Goal: Task Accomplishment & Management: Complete application form

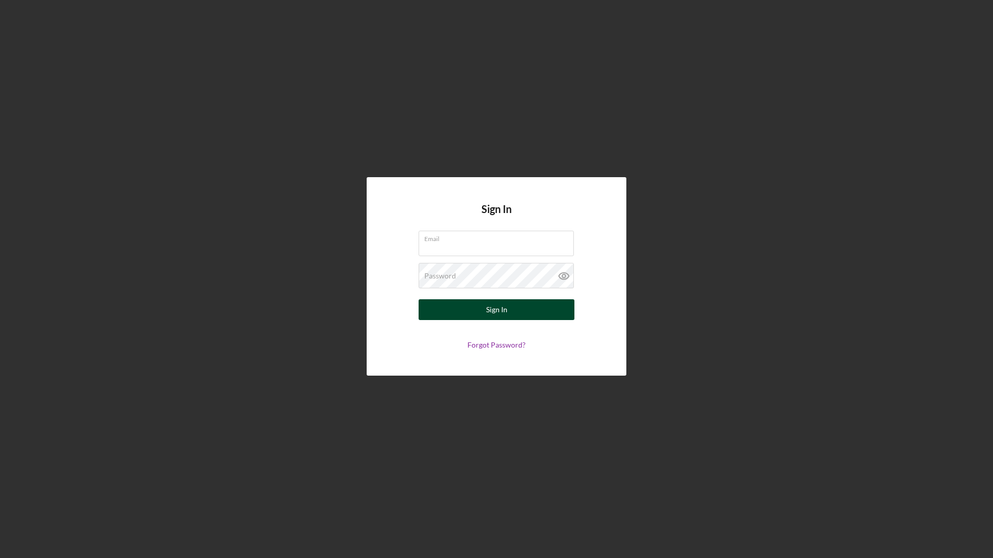
type input "[PERSON_NAME][EMAIL_ADDRESS][DOMAIN_NAME]"
click at [507, 312] on button "Sign In" at bounding box center [496, 309] width 156 height 21
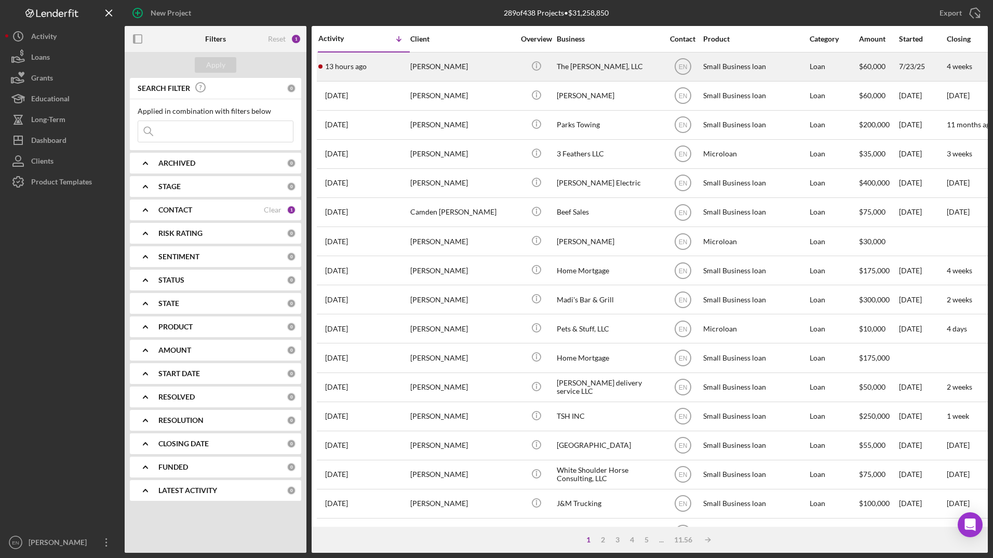
click at [435, 67] on div "[PERSON_NAME]" at bounding box center [462, 67] width 104 height 28
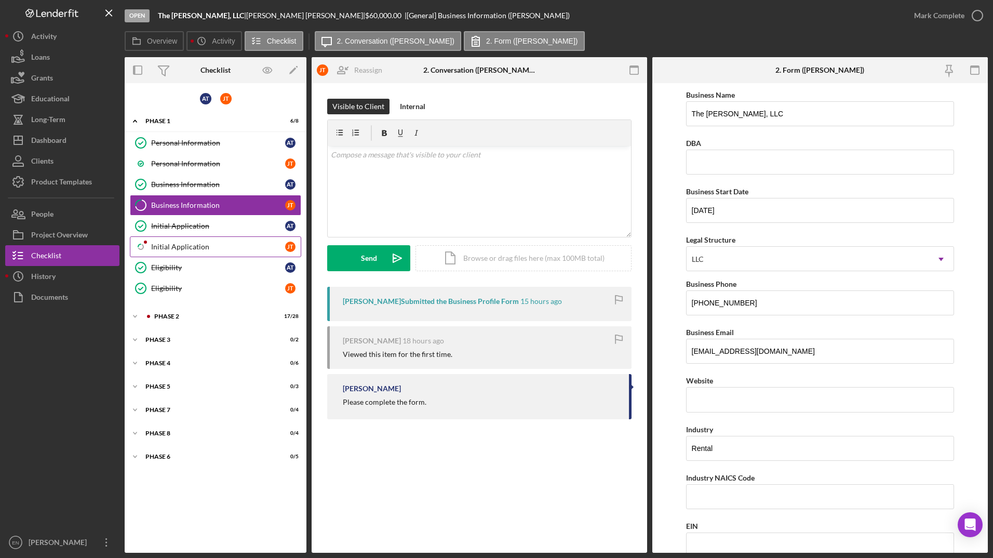
click at [186, 246] on div "Initial Application" at bounding box center [218, 246] width 134 height 8
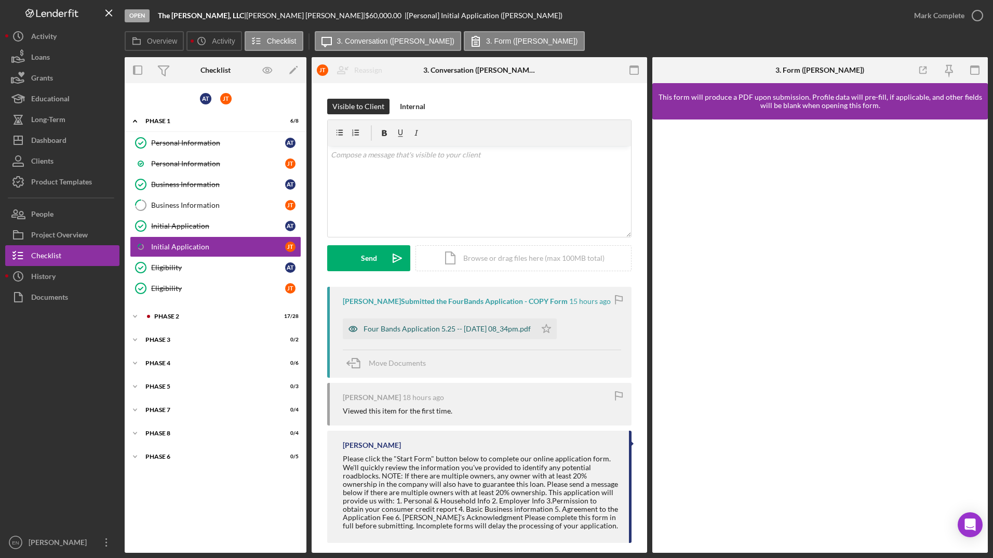
click at [407, 327] on div "Four Bands Application 5.25 -- [DATE] 08_34pm.pdf" at bounding box center [446, 328] width 167 height 8
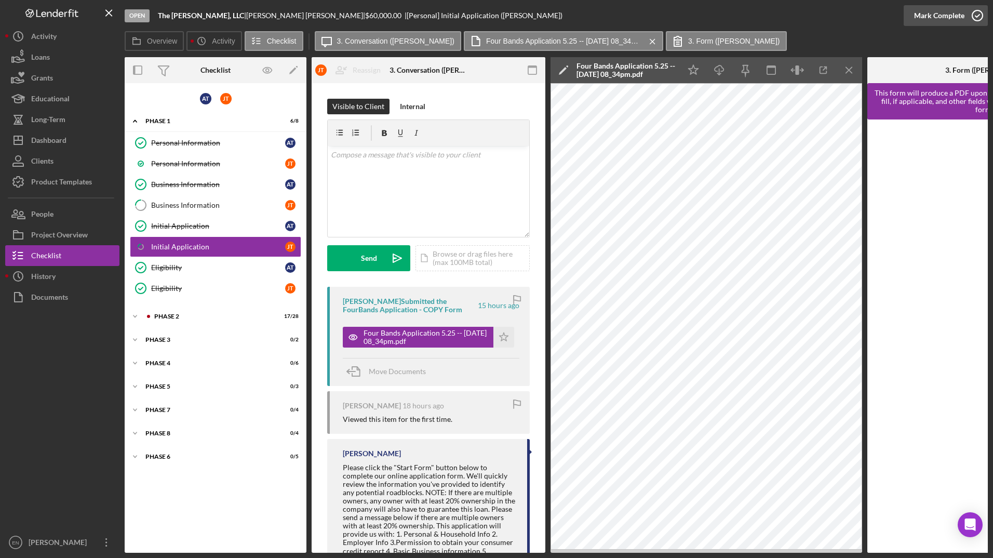
click at [976, 16] on icon "button" at bounding box center [977, 16] width 26 height 26
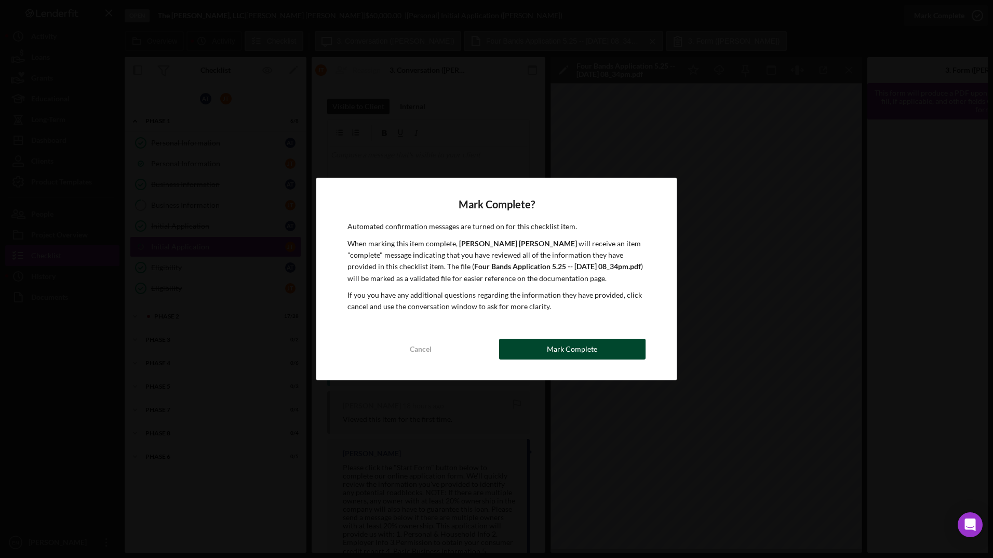
click at [555, 352] on div "Mark Complete" at bounding box center [572, 348] width 50 height 21
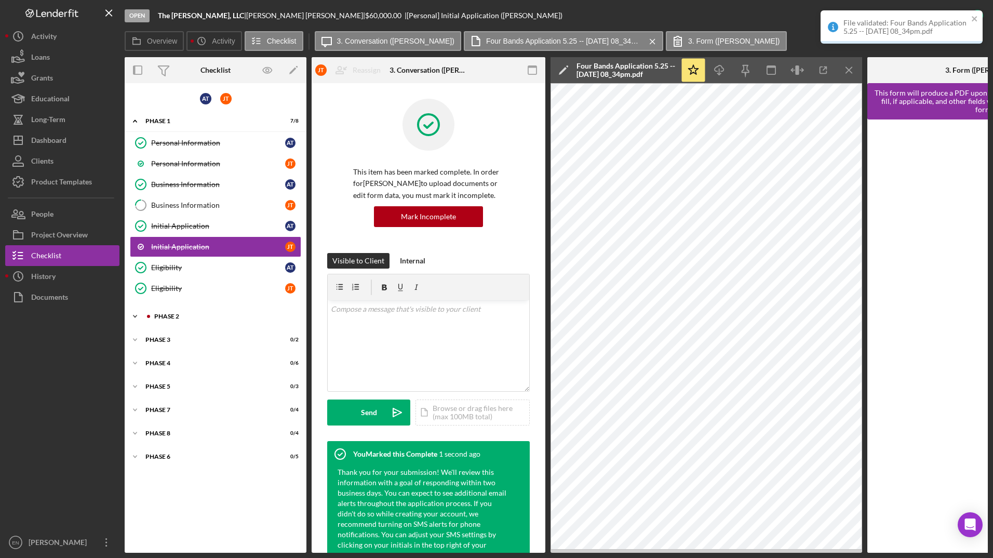
click at [183, 317] on div "Phase 2" at bounding box center [223, 316] width 139 height 6
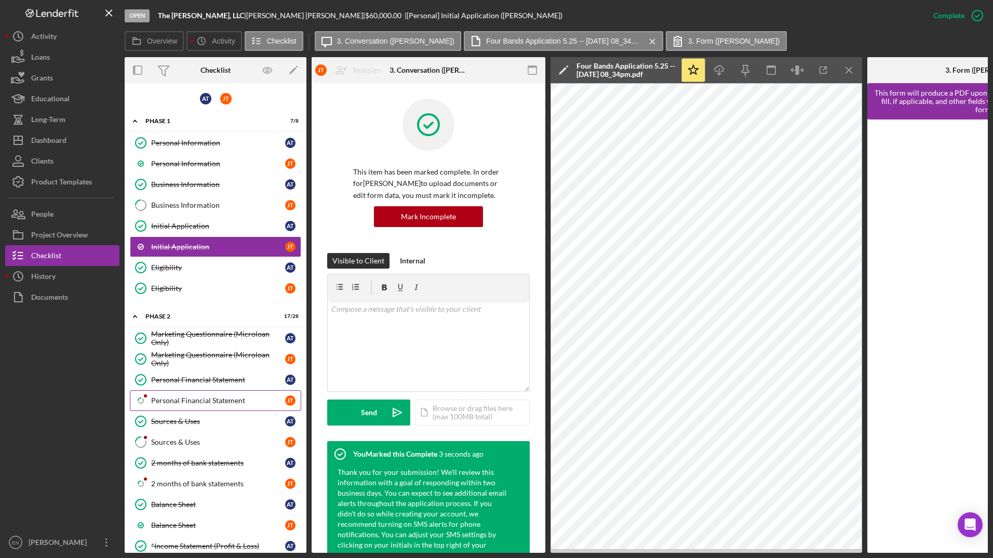
click at [178, 399] on div "Personal Financial Statement" at bounding box center [218, 400] width 134 height 8
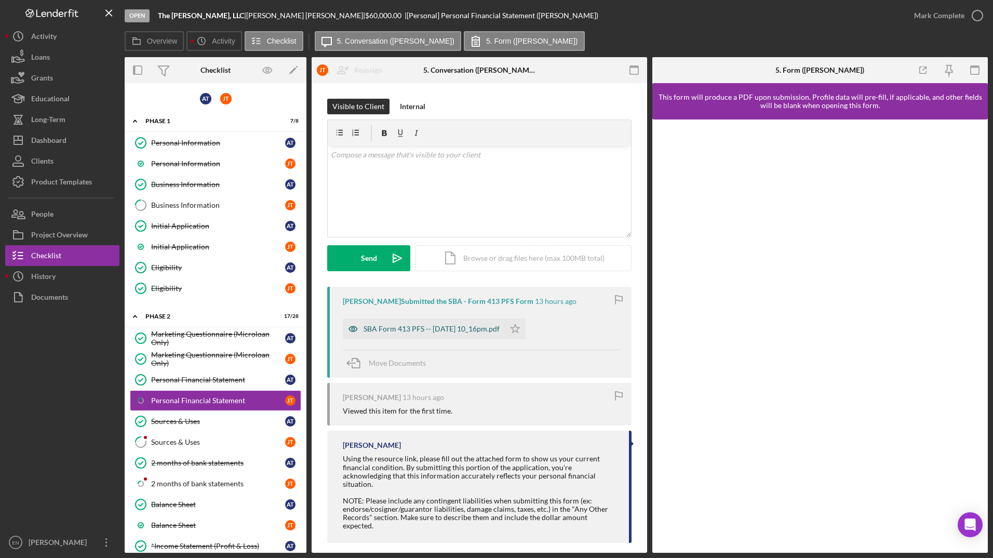
click at [407, 328] on div "SBA Form 413 PFS -- [DATE] 10_16pm.pdf" at bounding box center [431, 328] width 136 height 8
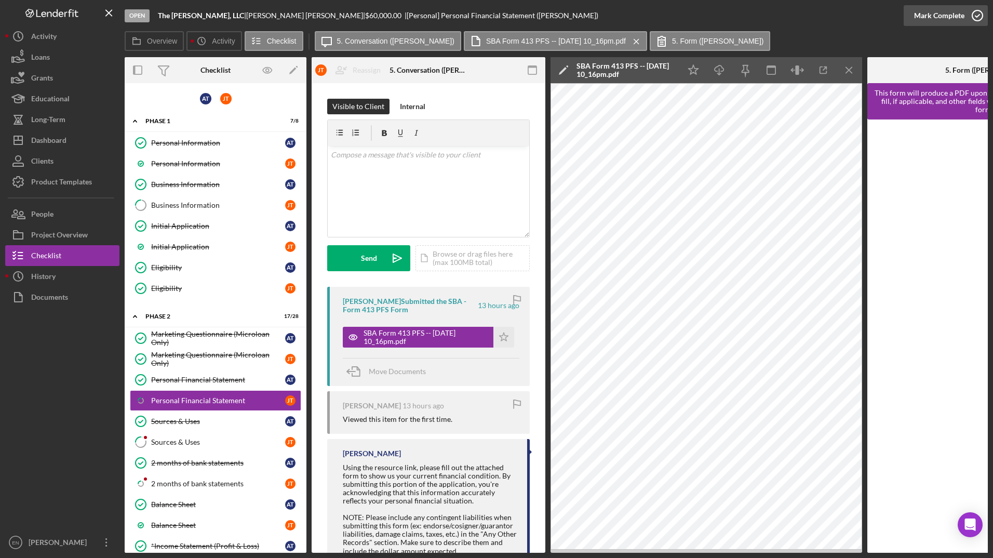
click at [974, 11] on icon "button" at bounding box center [977, 16] width 26 height 26
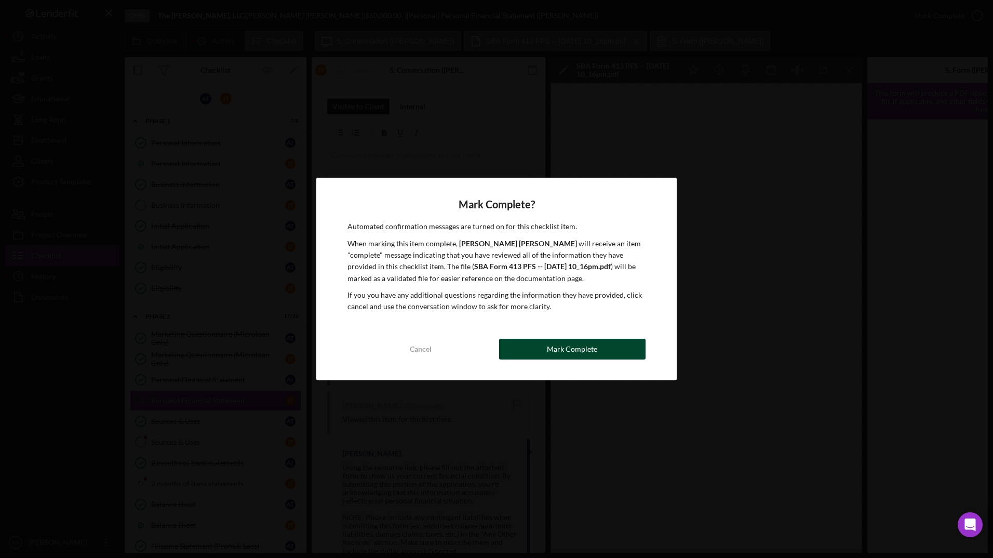
click at [567, 346] on div "Mark Complete" at bounding box center [572, 348] width 50 height 21
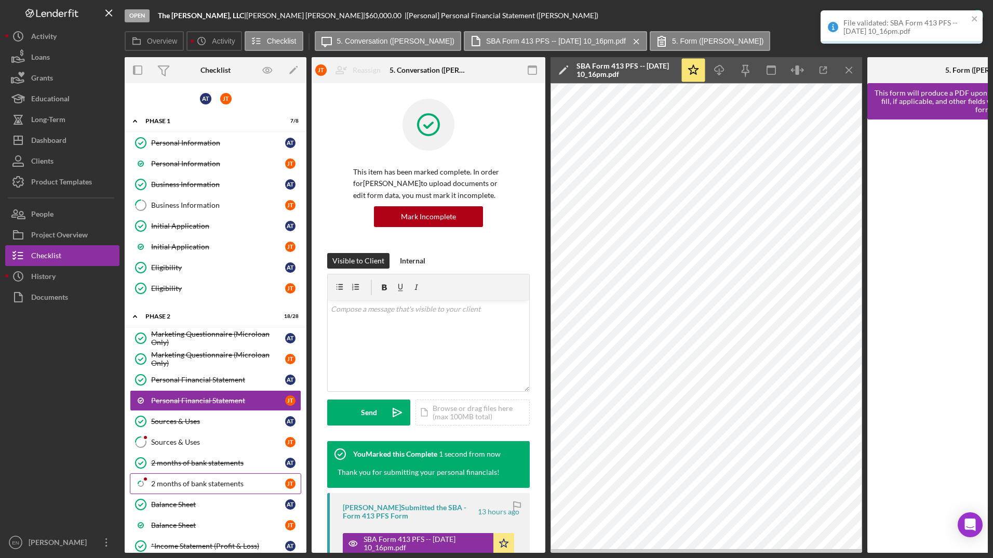
click at [178, 481] on div "2 months of bank statements" at bounding box center [218, 483] width 134 height 8
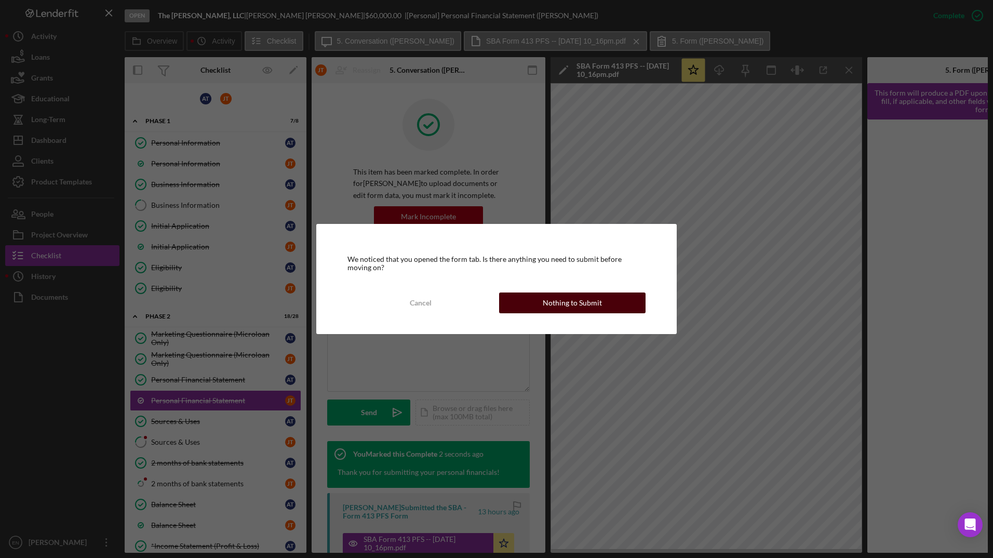
click at [590, 305] on div "Nothing to Submit" at bounding box center [571, 302] width 59 height 21
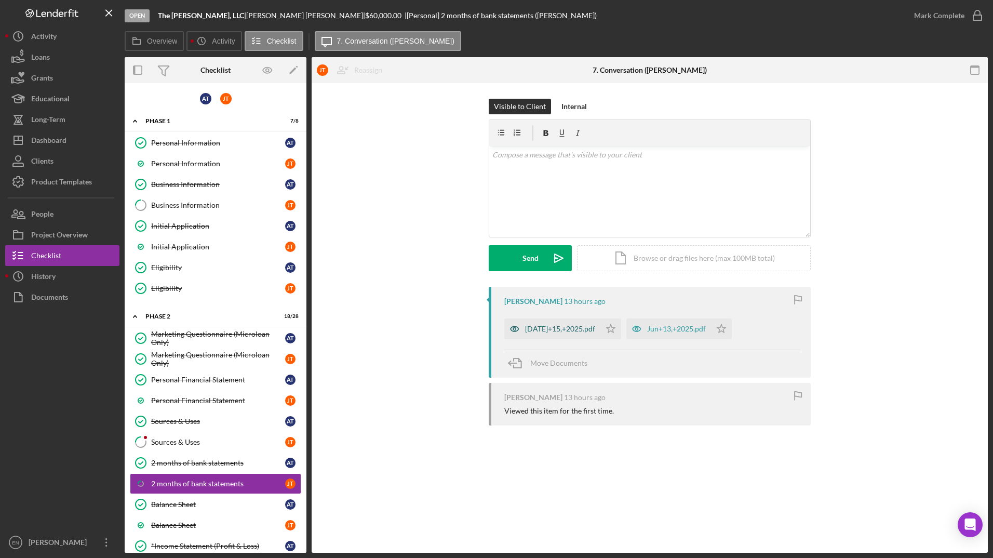
click at [545, 320] on div "[DATE]+15,+2025.pdf" at bounding box center [552, 328] width 96 height 21
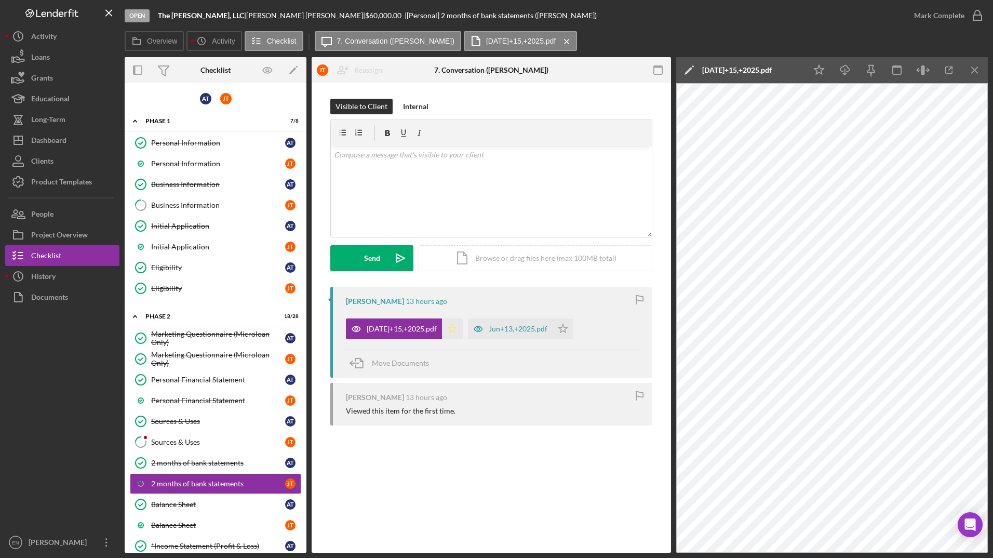
click at [448, 328] on polygon "button" at bounding box center [452, 328] width 9 height 8
click at [559, 325] on polygon "button" at bounding box center [563, 328] width 9 height 8
click at [970, 10] on icon "button" at bounding box center [977, 16] width 26 height 26
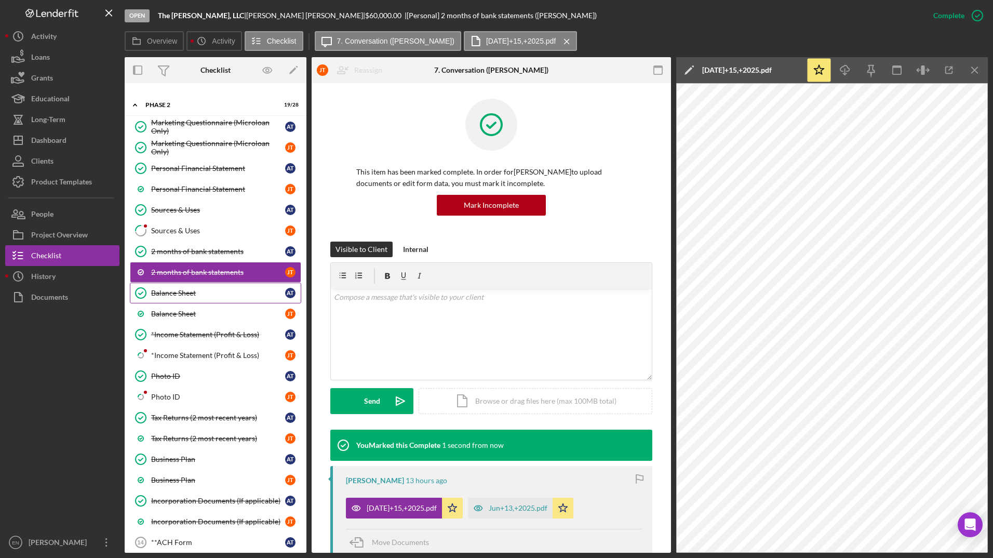
scroll to position [311, 0]
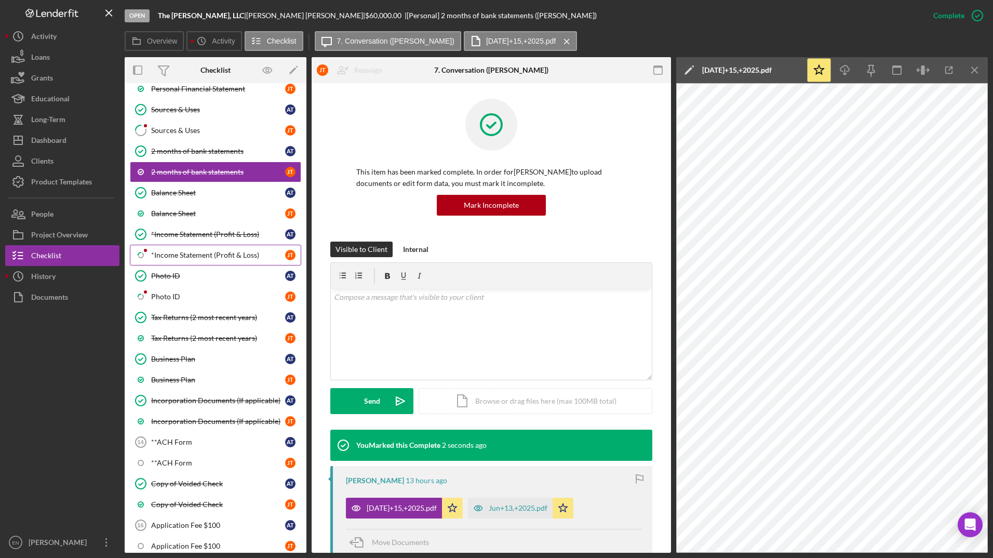
click at [169, 255] on div "*Income Statement (Profit & Loss)" at bounding box center [218, 255] width 134 height 8
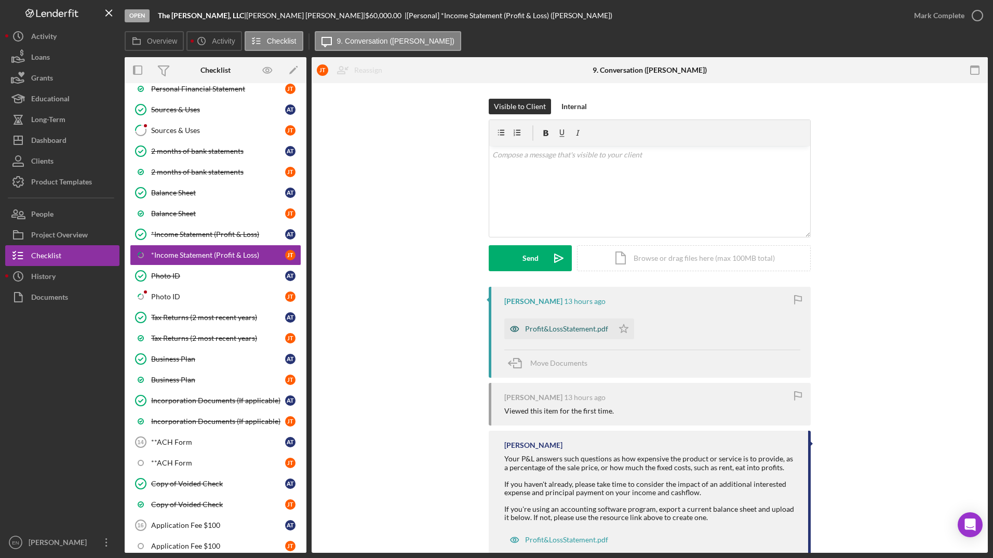
click at [533, 326] on div "Profit&LossStatement.pdf" at bounding box center [566, 328] width 83 height 8
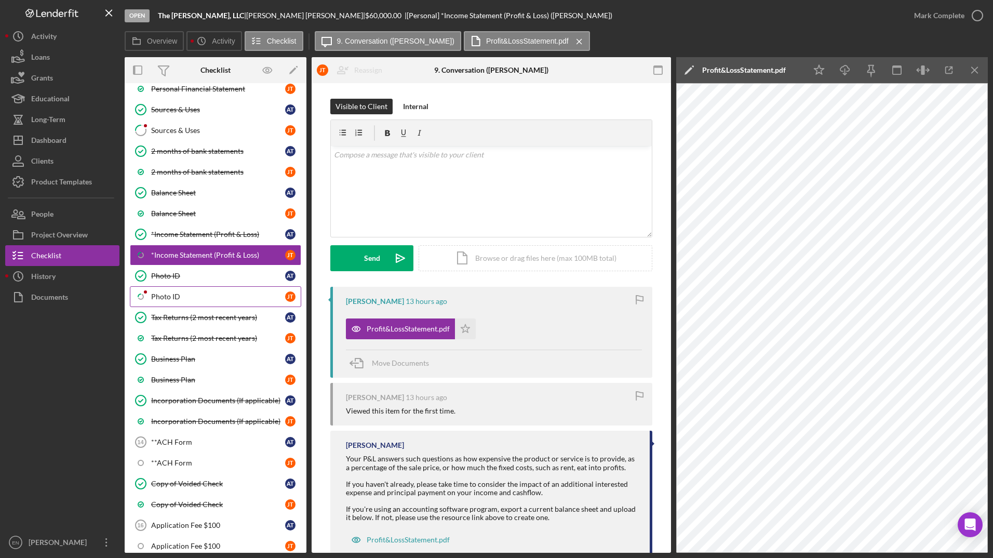
click at [167, 295] on div "Photo ID" at bounding box center [218, 296] width 134 height 8
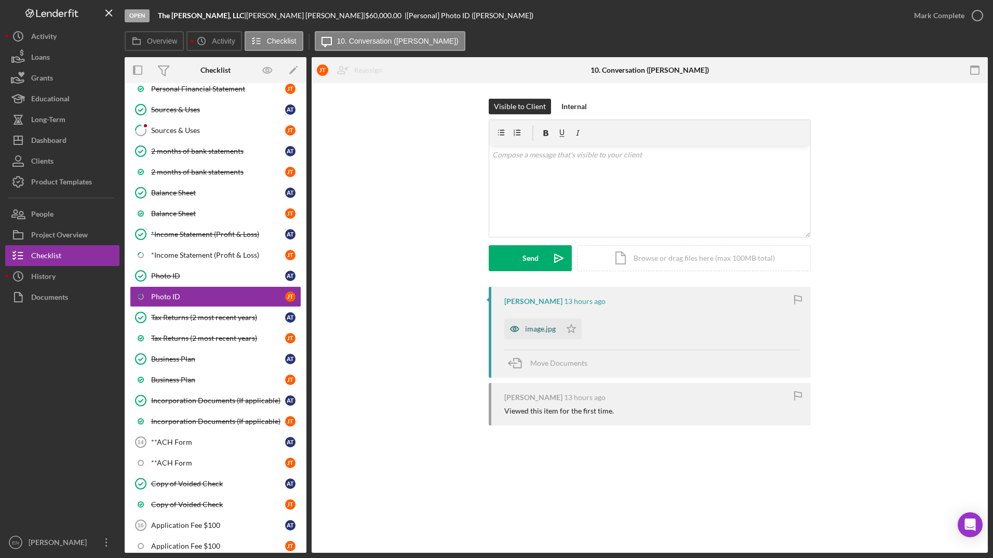
click at [534, 324] on div "image.jpg" at bounding box center [532, 328] width 57 height 21
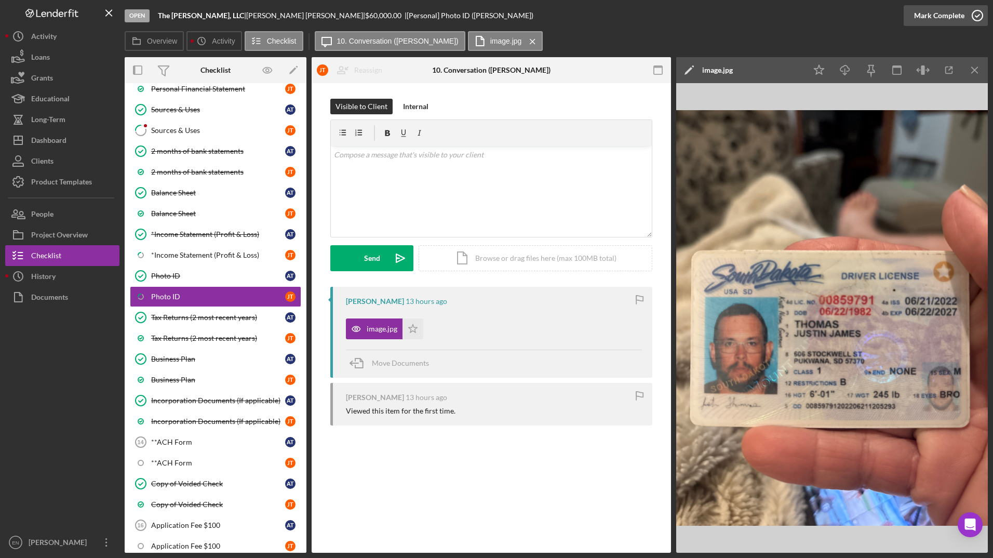
click at [976, 15] on icon "button" at bounding box center [977, 16] width 26 height 26
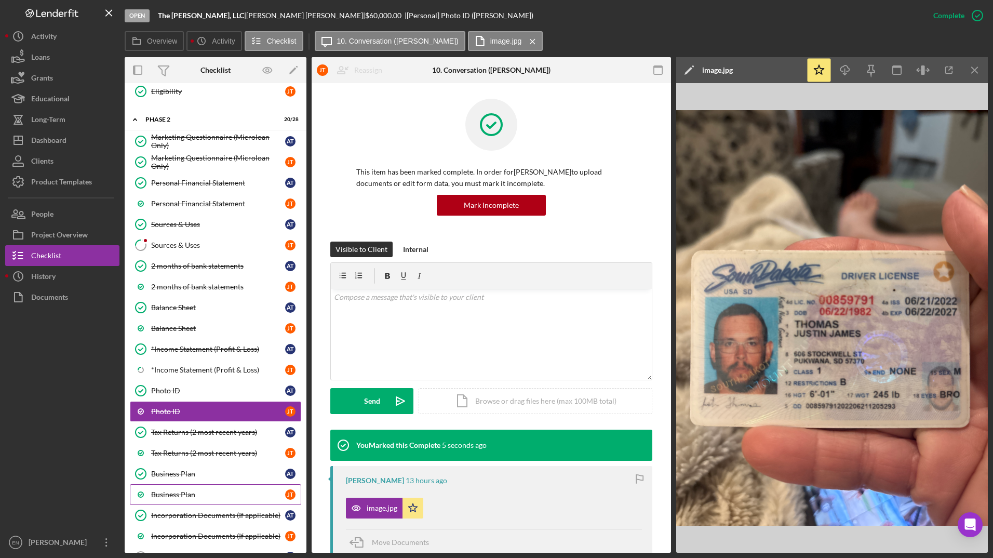
scroll to position [351, 0]
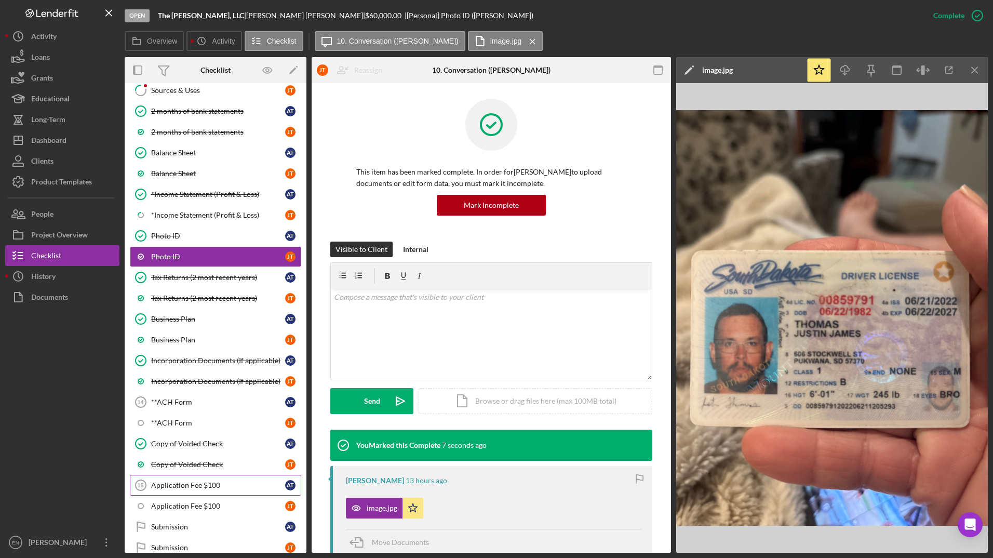
click at [174, 486] on div "Application Fee $100" at bounding box center [218, 485] width 134 height 8
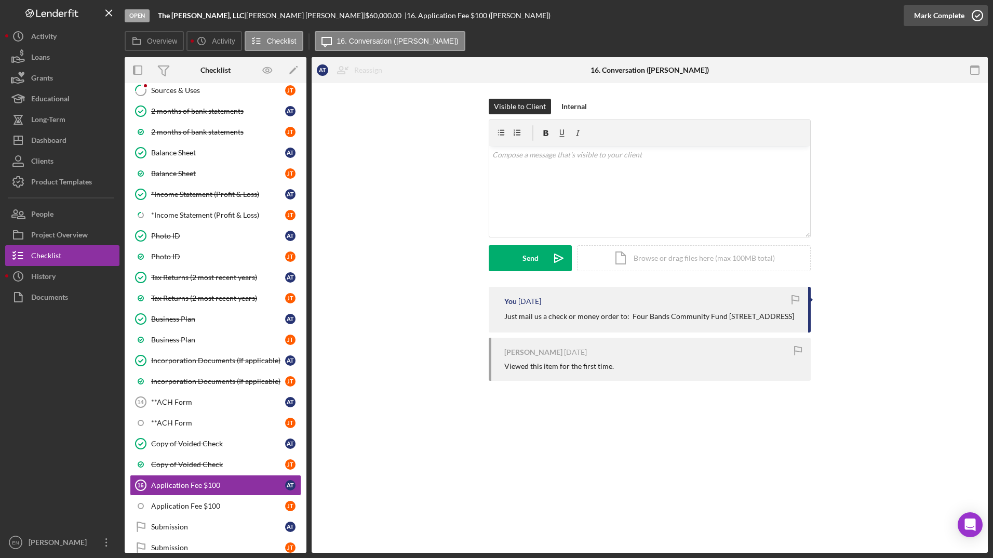
click at [977, 11] on icon "button" at bounding box center [977, 16] width 26 height 26
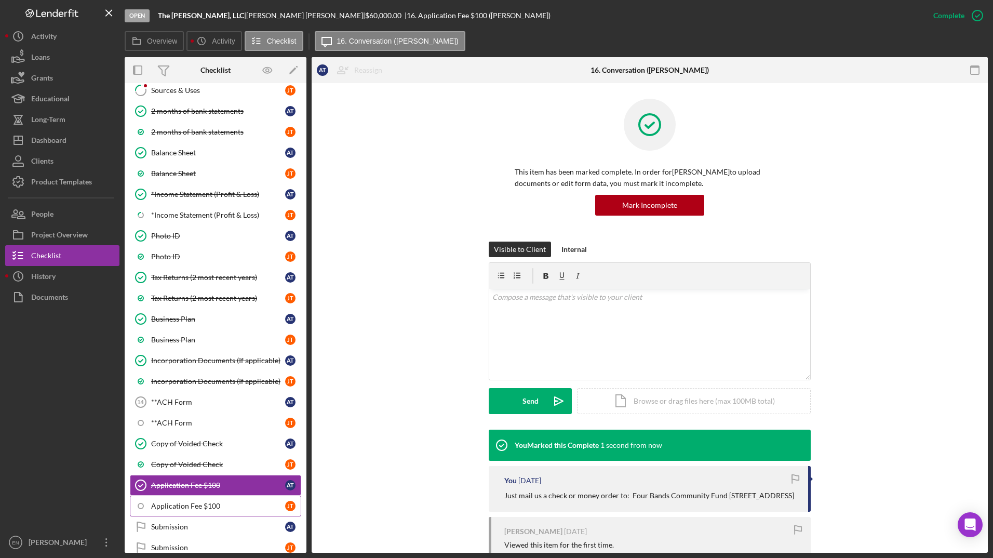
click at [165, 507] on div "Application Fee $100" at bounding box center [218, 505] width 134 height 8
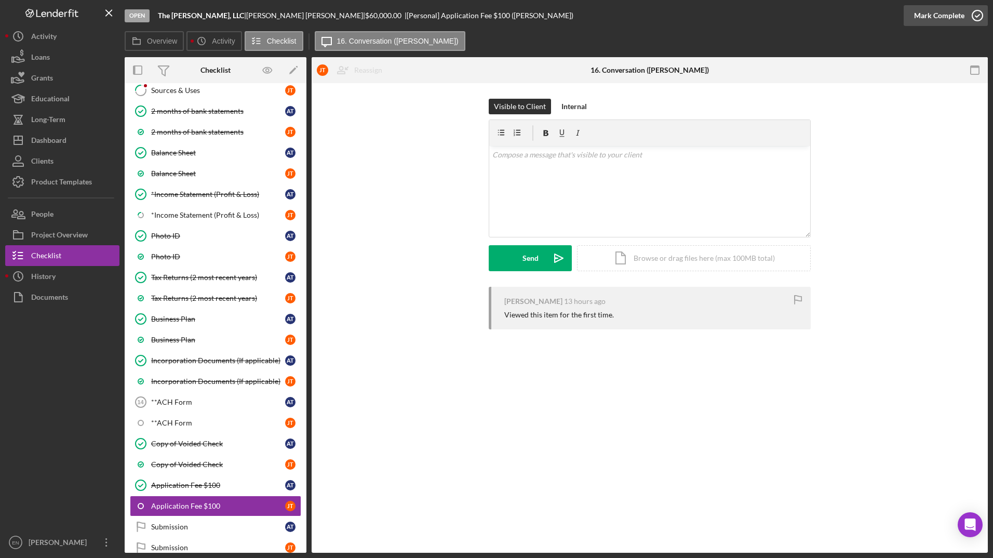
click at [980, 18] on icon "button" at bounding box center [977, 16] width 26 height 26
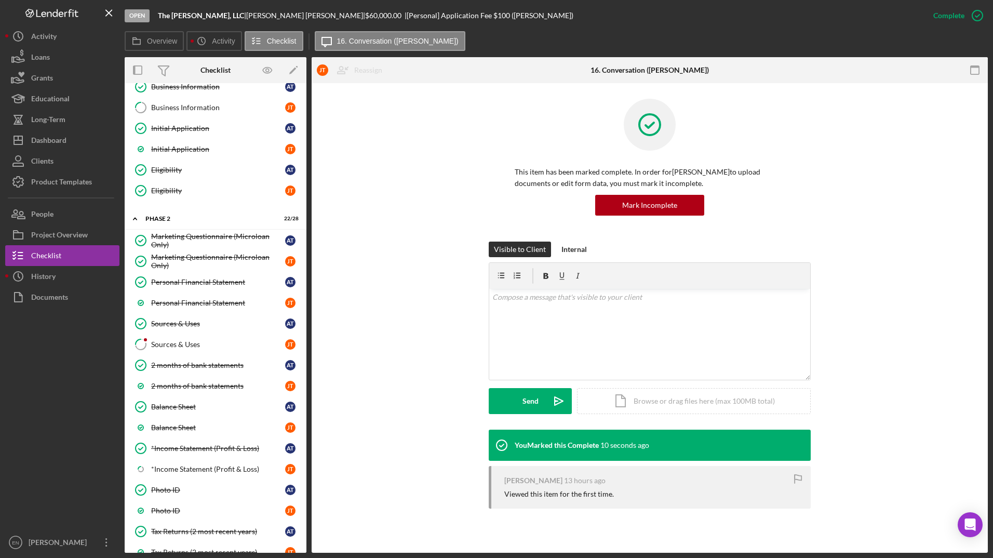
scroll to position [92, 0]
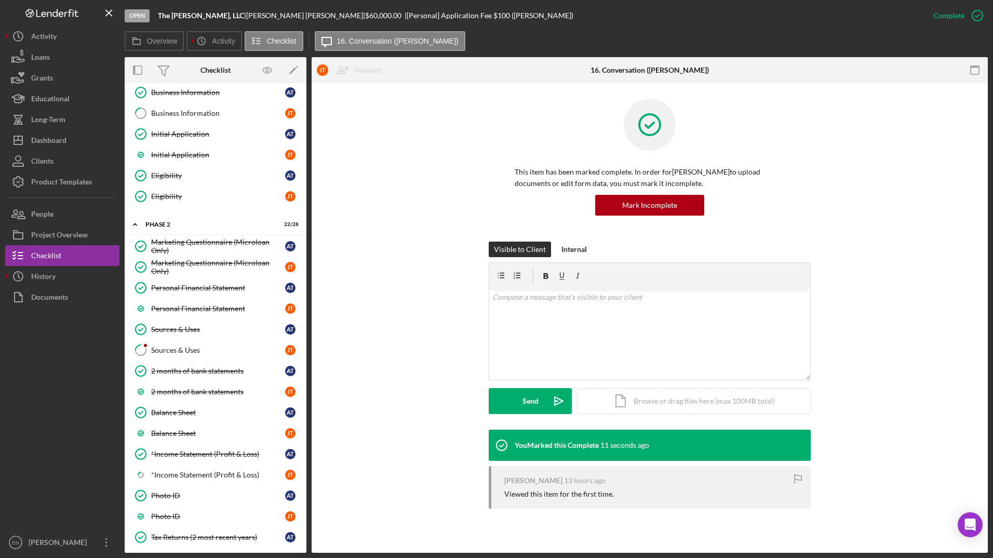
click at [185, 349] on div "Sources & Uses" at bounding box center [218, 350] width 134 height 8
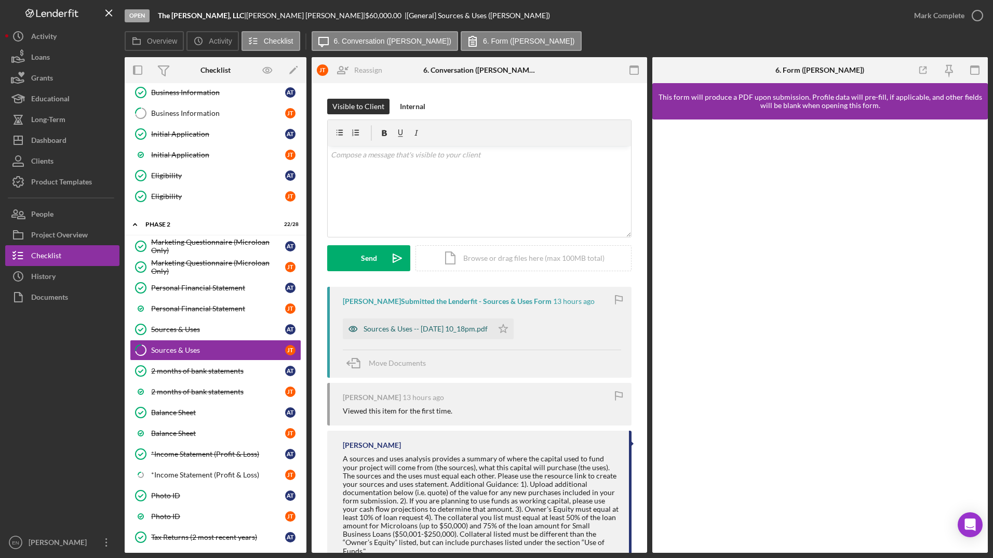
click at [422, 325] on div "Sources & Uses -- [DATE] 10_18pm.pdf" at bounding box center [425, 328] width 124 height 8
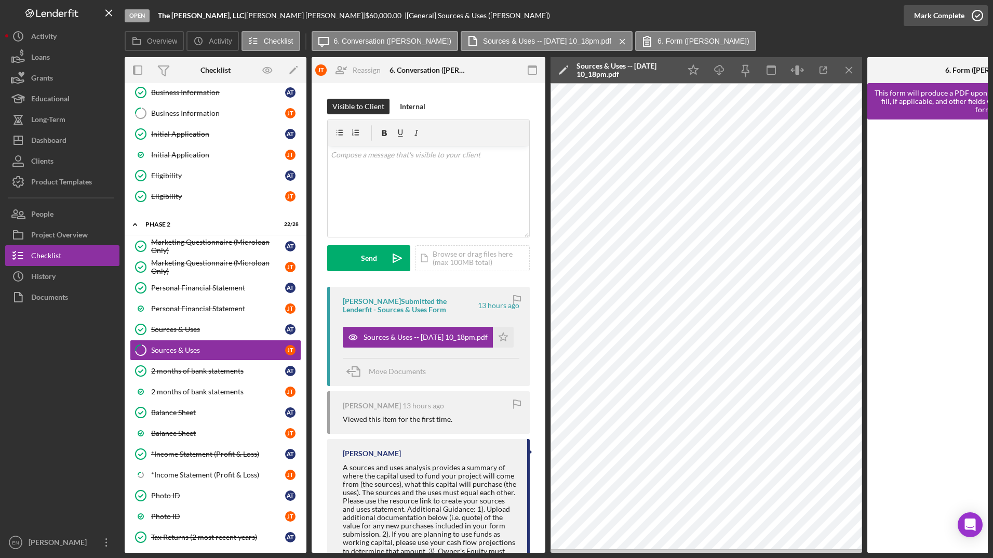
click at [974, 16] on icon "button" at bounding box center [977, 16] width 26 height 26
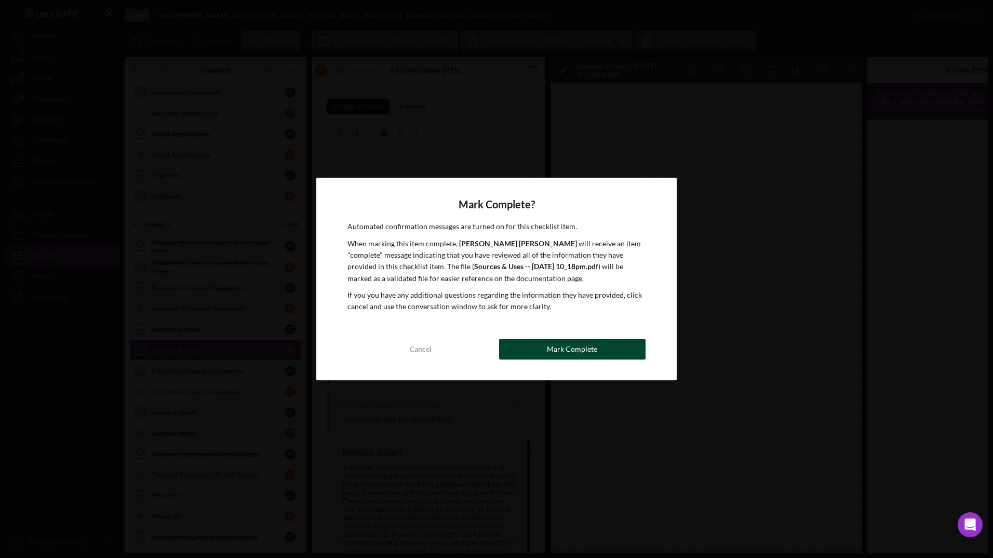
click at [570, 349] on div "Mark Complete" at bounding box center [572, 348] width 50 height 21
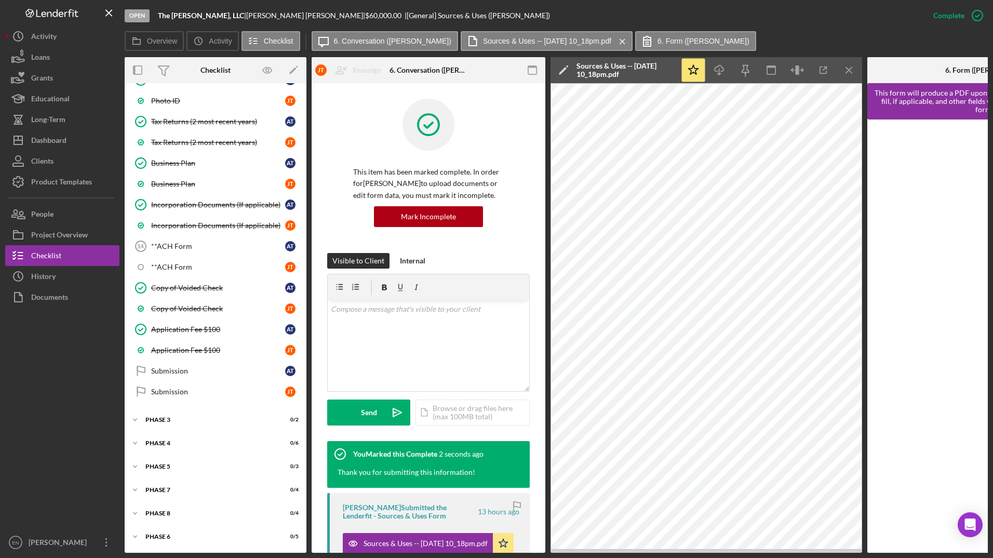
scroll to position [510, 0]
click at [41, 137] on div "Dashboard" at bounding box center [48, 141] width 35 height 23
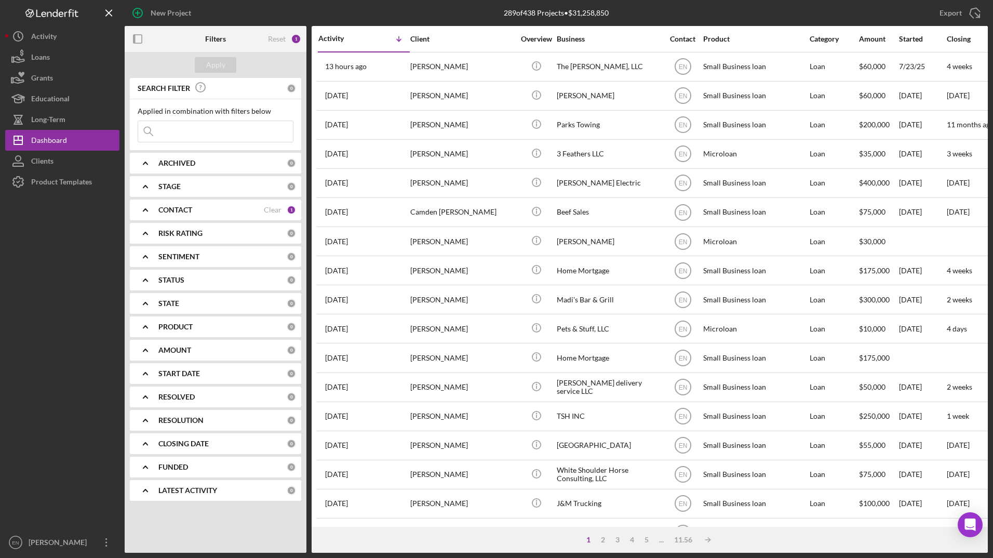
click at [163, 131] on input at bounding box center [215, 131] width 155 height 21
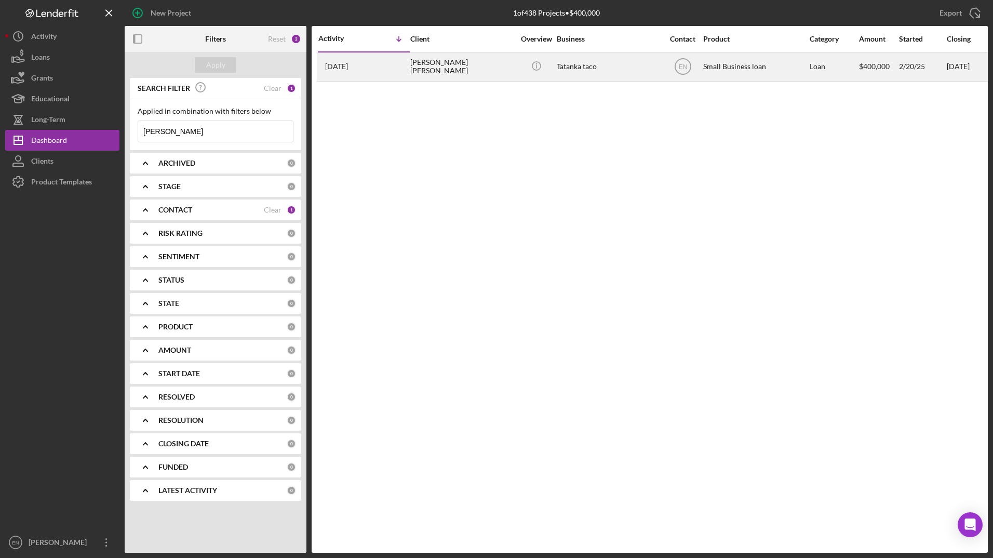
type input "[PERSON_NAME]"
click at [415, 68] on div "[PERSON_NAME] [PERSON_NAME]" at bounding box center [462, 67] width 104 height 28
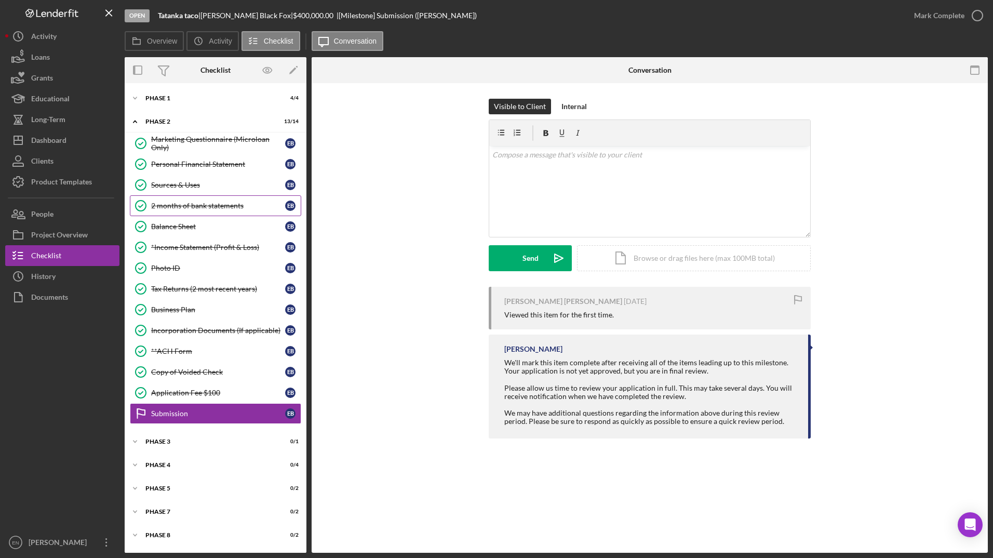
click at [199, 202] on div "2 months of bank statements" at bounding box center [218, 205] width 134 height 8
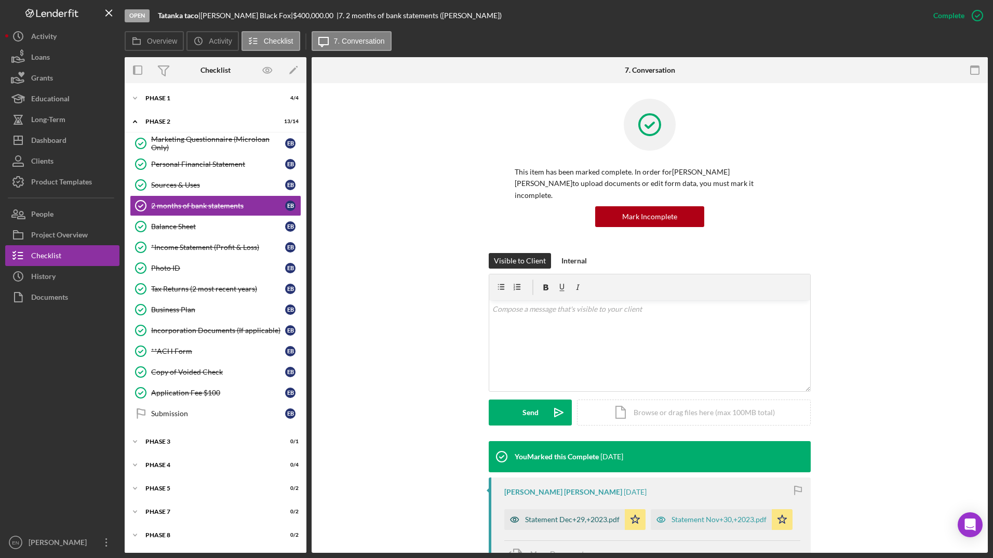
click at [549, 515] on div "Statement Dec+29,+2023.pdf" at bounding box center [572, 519] width 94 height 8
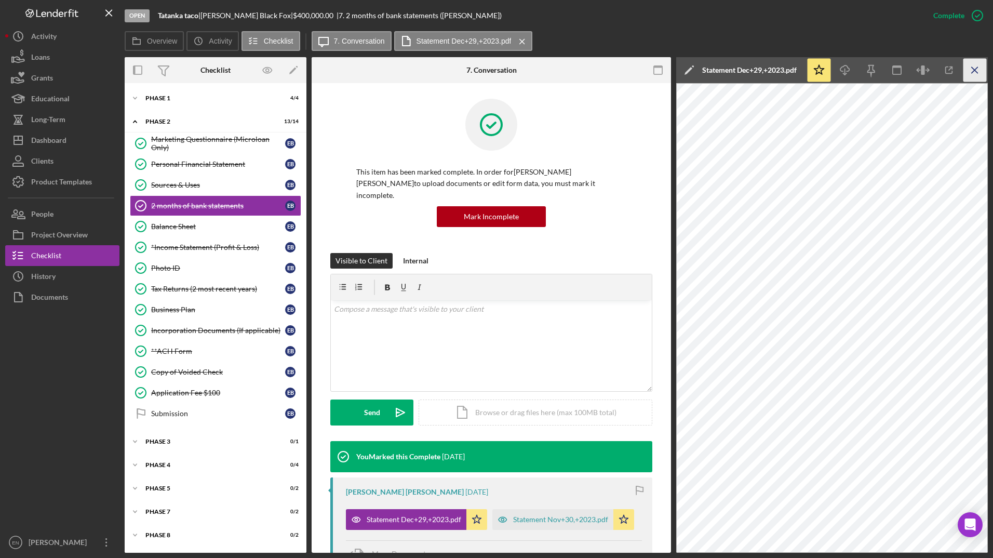
click at [981, 70] on icon "Icon/Menu Close" at bounding box center [974, 70] width 23 height 23
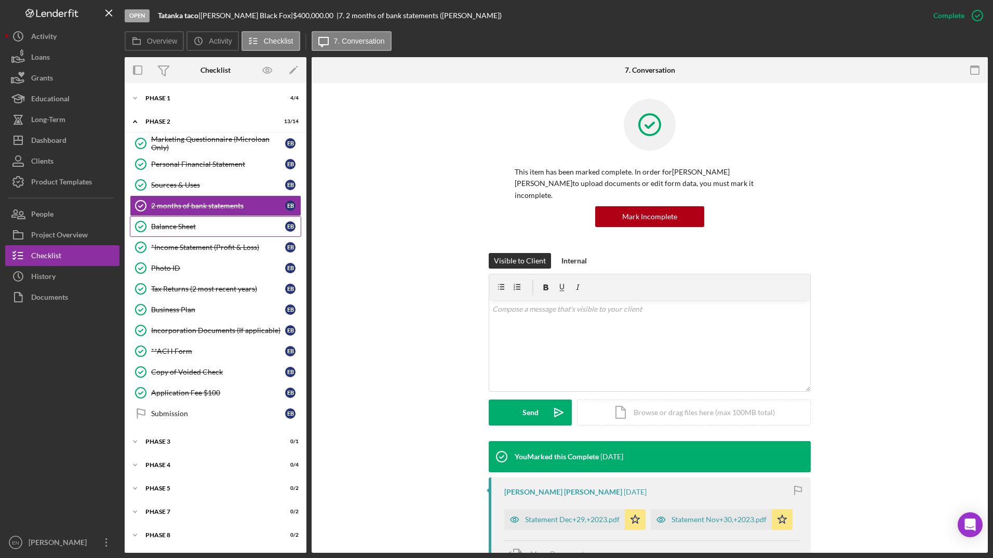
click at [176, 226] on div "Balance Sheet" at bounding box center [218, 226] width 134 height 8
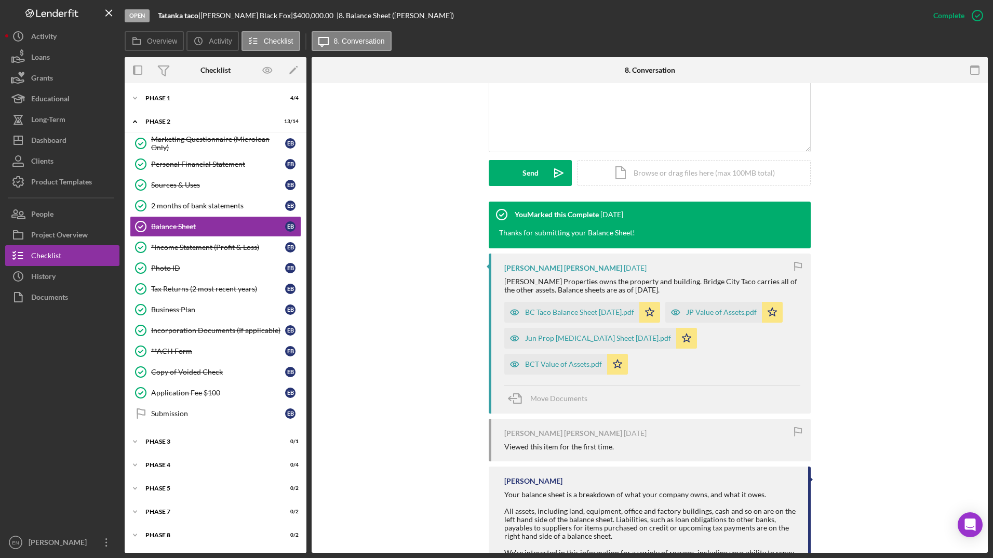
scroll to position [300, 0]
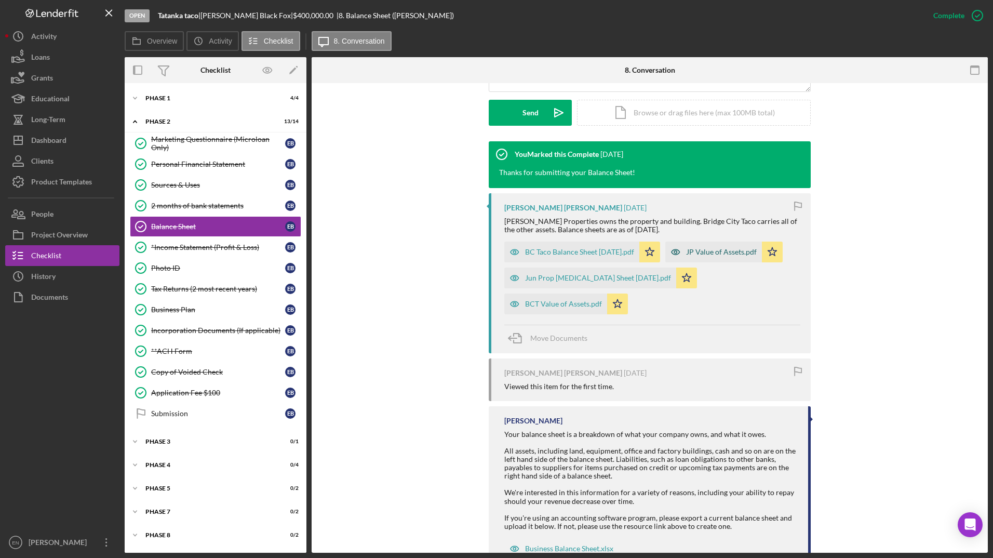
click at [727, 248] on div "JP Value of Assets.pdf" at bounding box center [721, 252] width 71 height 8
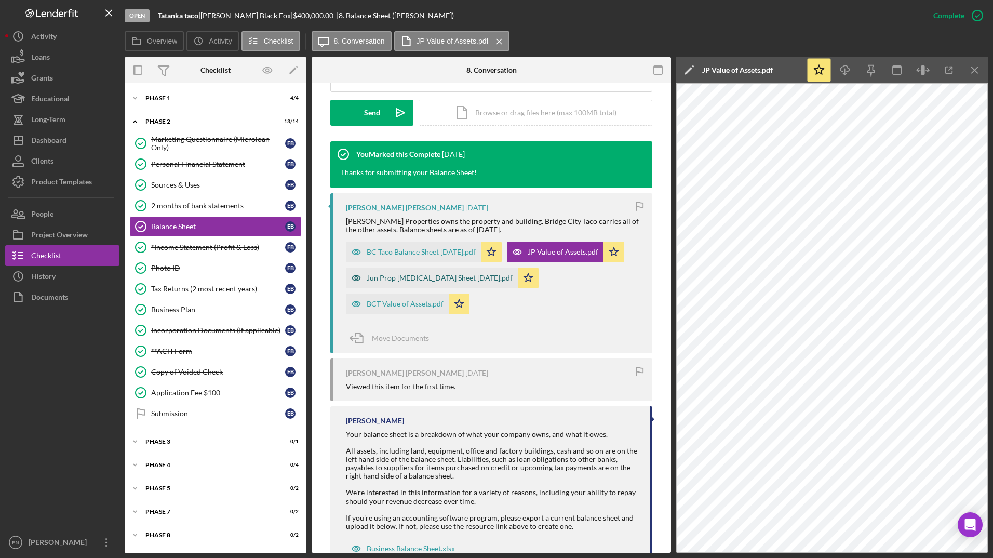
click at [380, 274] on div "Jun Prop [MEDICAL_DATA] Sheet [DATE].pdf" at bounding box center [439, 278] width 146 height 8
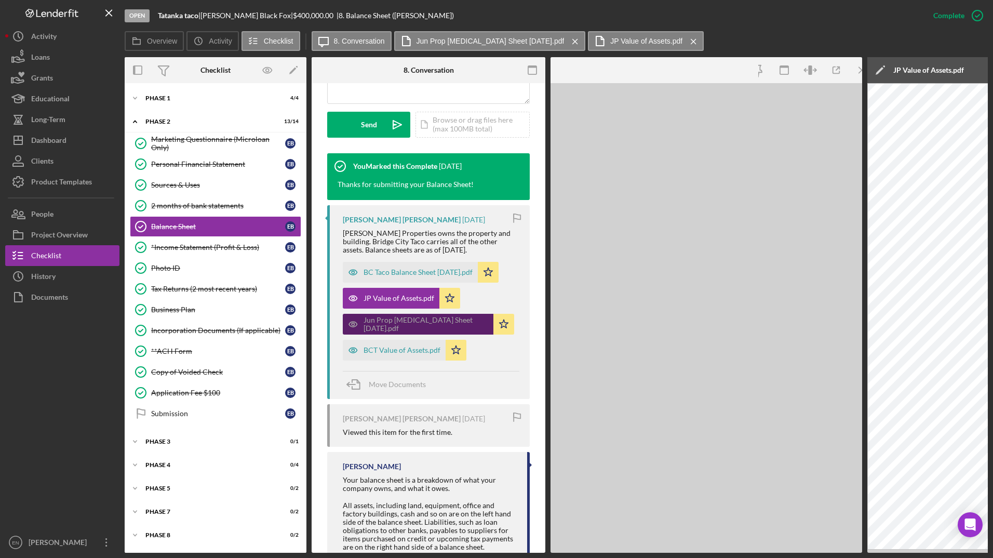
scroll to position [311, 0]
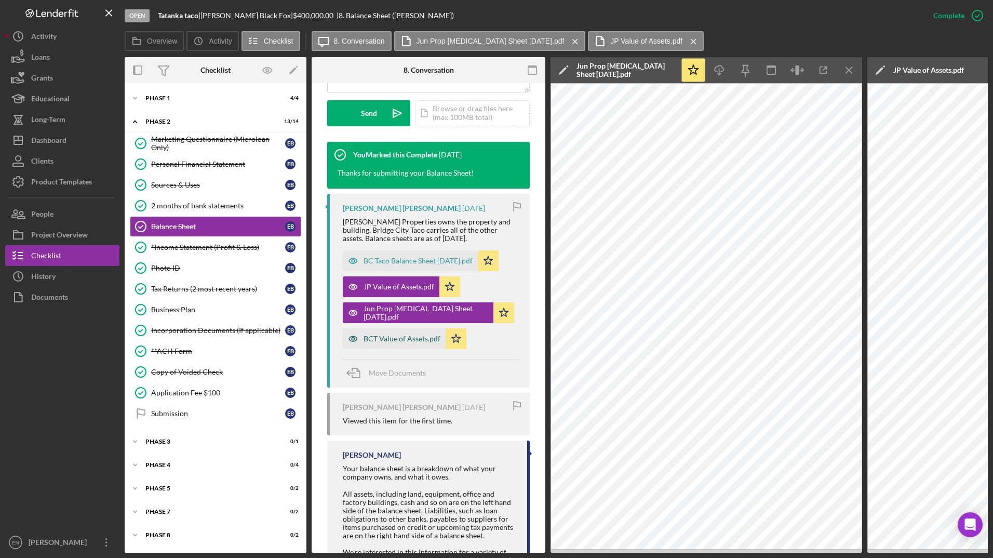
click at [388, 334] on div "BCT Value of Assets.pdf" at bounding box center [401, 338] width 77 height 8
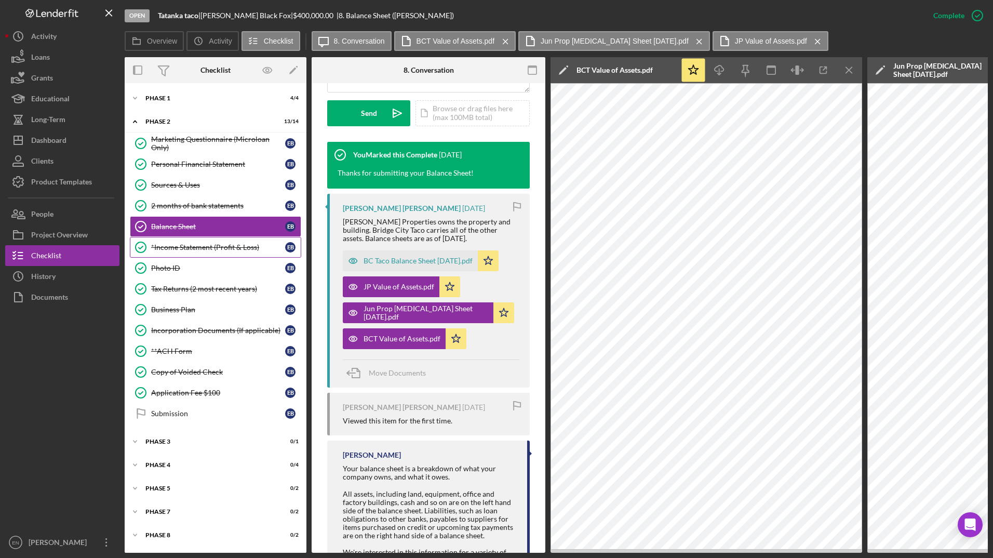
click at [180, 246] on div "*Income Statement (Profit & Loss)" at bounding box center [218, 247] width 134 height 8
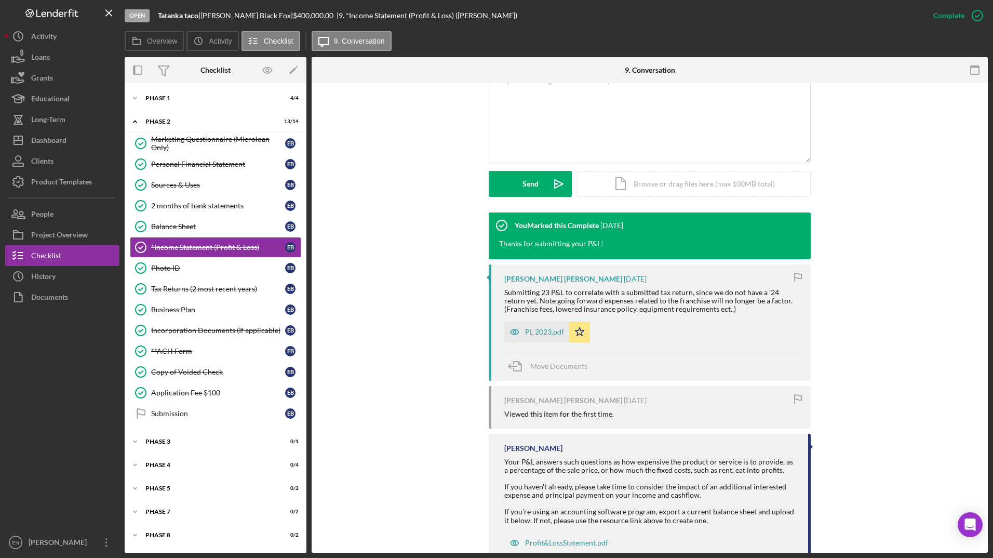
scroll to position [248, 0]
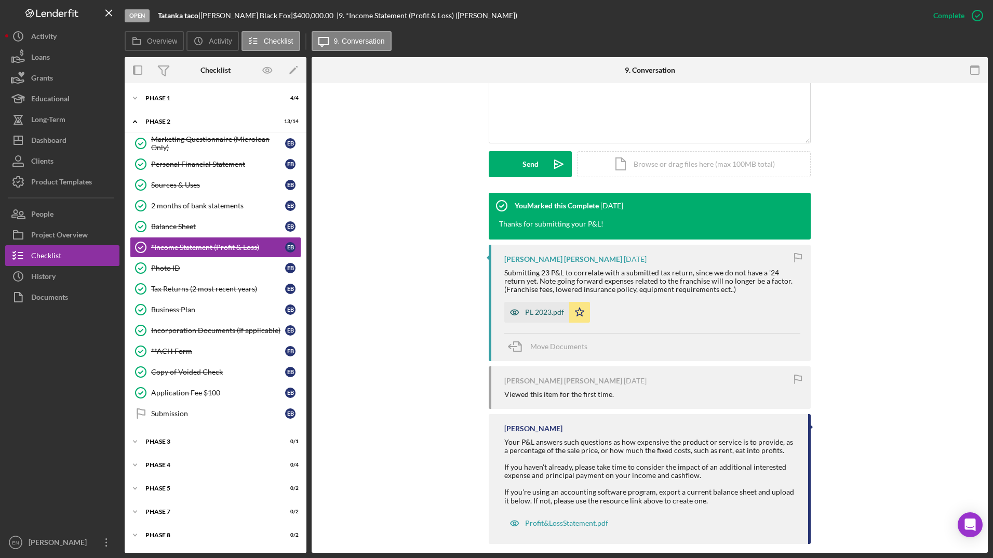
click at [543, 308] on div "PL 2023.pdf" at bounding box center [544, 312] width 39 height 8
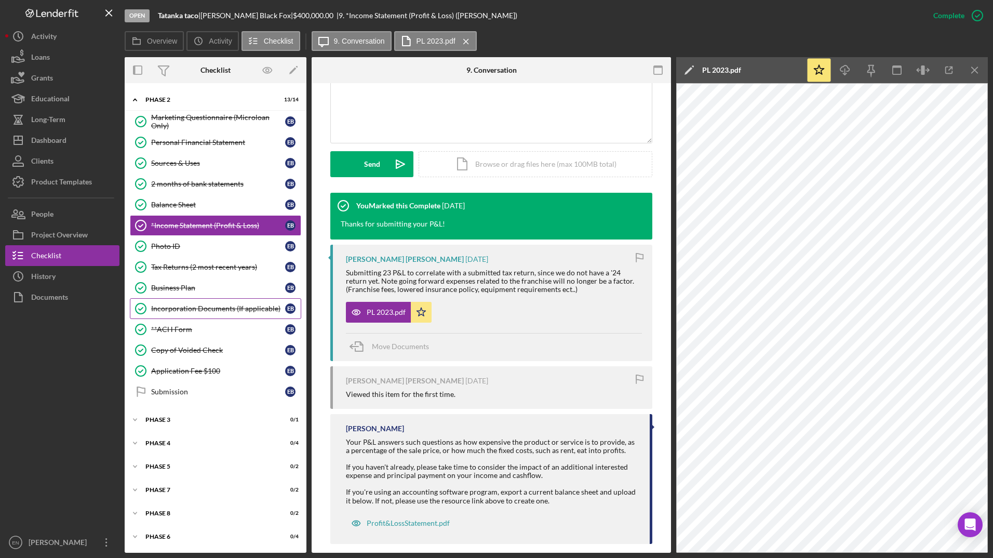
scroll to position [0, 0]
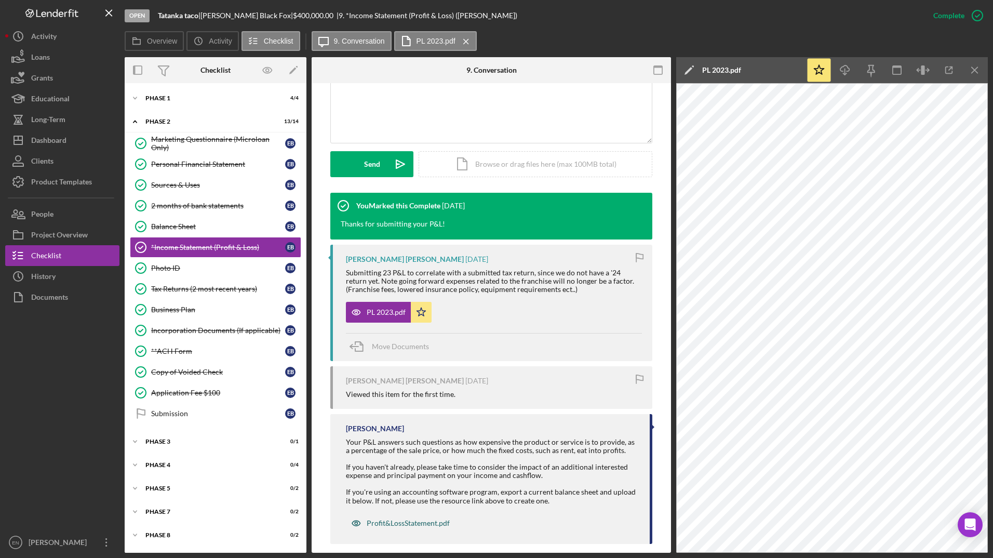
click at [403, 519] on div "Profit&LossStatement.pdf" at bounding box center [407, 523] width 83 height 8
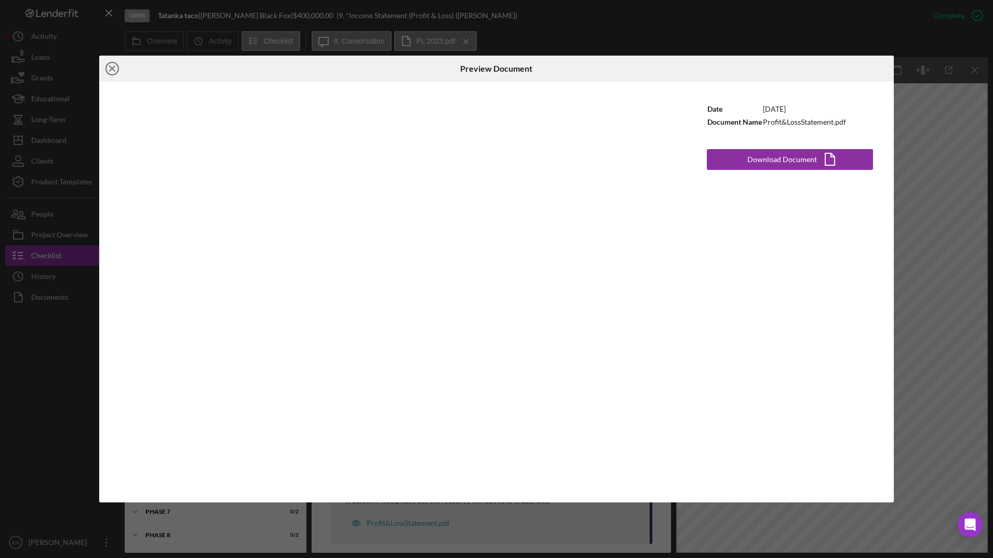
click at [110, 68] on icon "Icon/Close" at bounding box center [112, 69] width 26 height 26
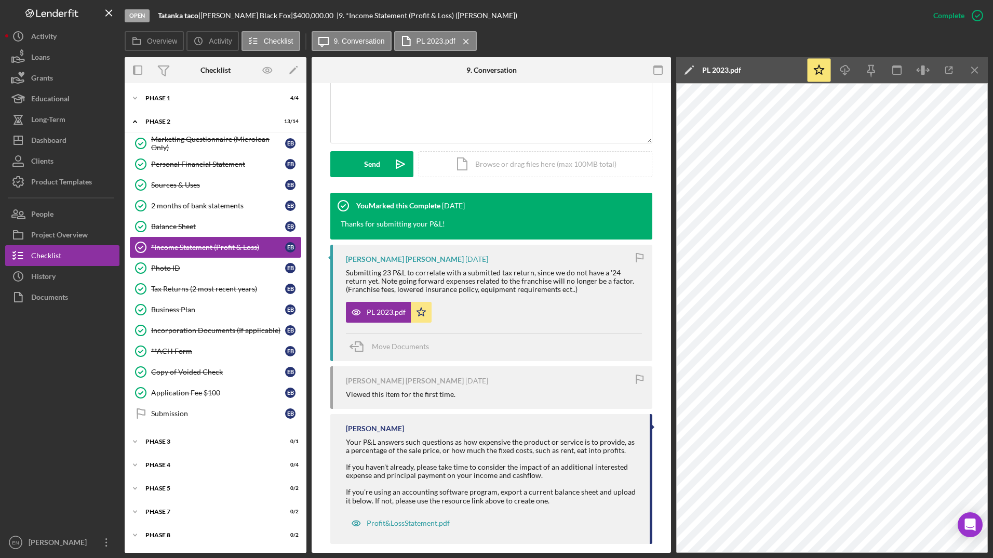
click at [219, 241] on link "*Income Statement (Profit & Loss) *Income Statement (Profit & Loss) E B" at bounding box center [215, 247] width 171 height 21
click at [374, 308] on div "PL 2023.pdf" at bounding box center [385, 312] width 39 height 8
click at [968, 71] on icon "Icon/Menu Close" at bounding box center [974, 70] width 23 height 23
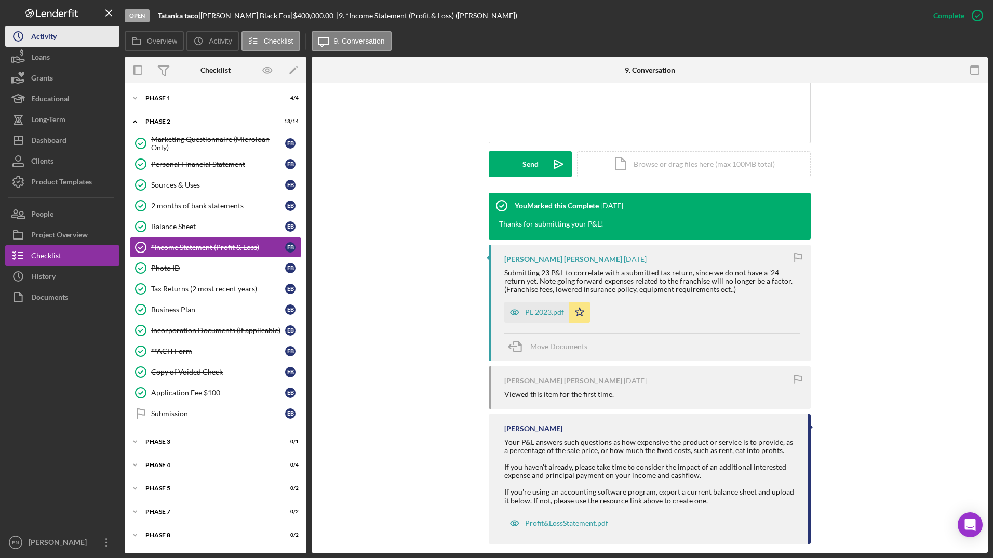
click at [63, 38] on button "Icon/History Activity" at bounding box center [62, 36] width 114 height 21
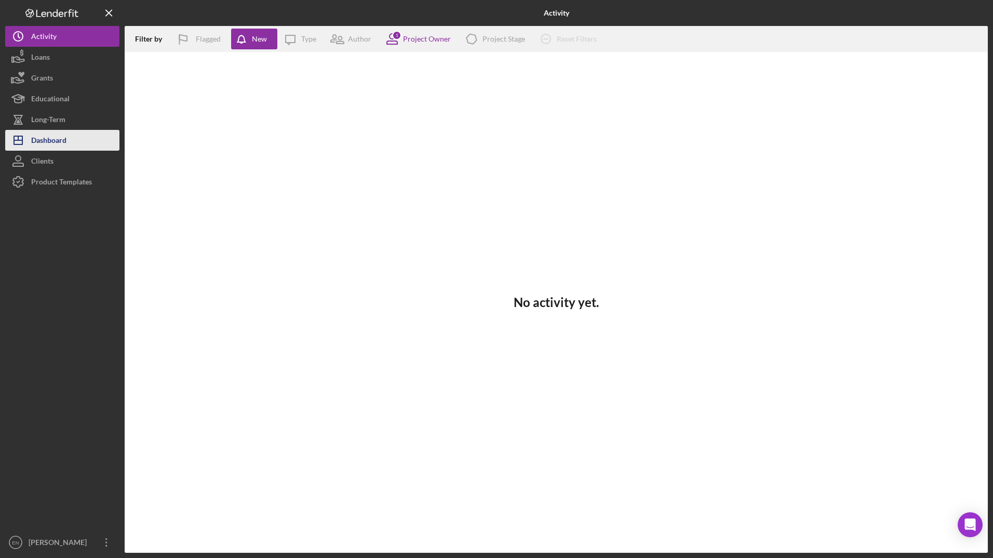
click at [38, 139] on div "Dashboard" at bounding box center [48, 141] width 35 height 23
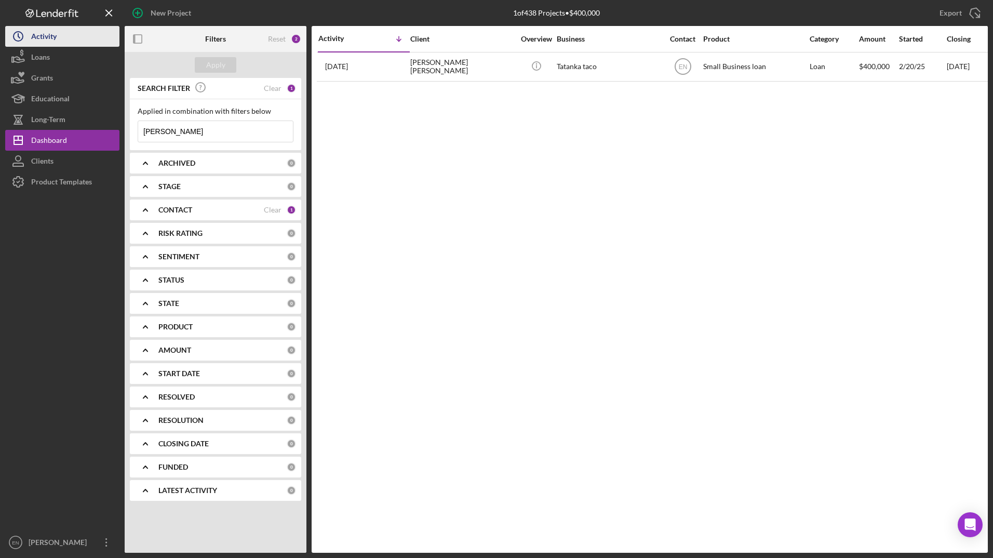
click at [37, 45] on div "Activity" at bounding box center [43, 37] width 25 height 23
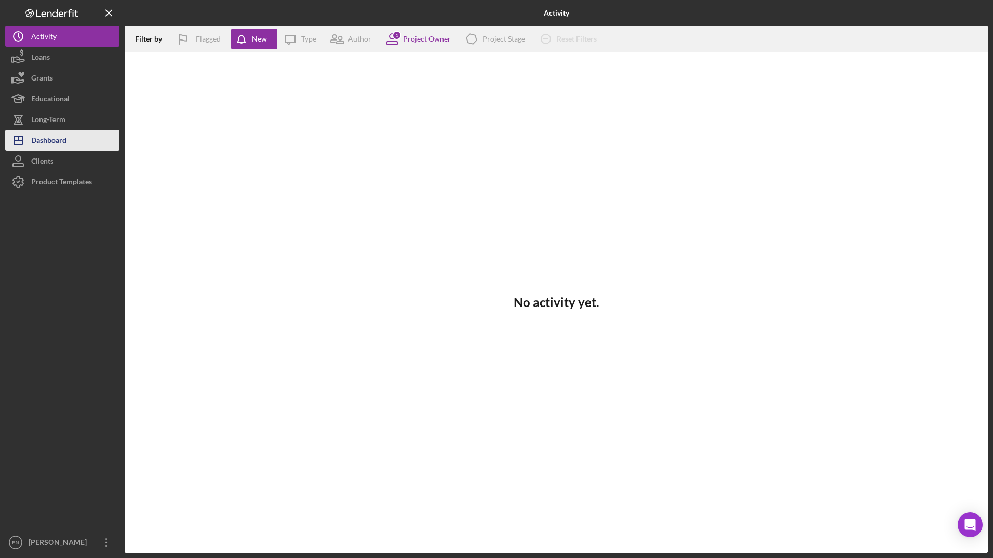
click at [46, 144] on div "Dashboard" at bounding box center [48, 141] width 35 height 23
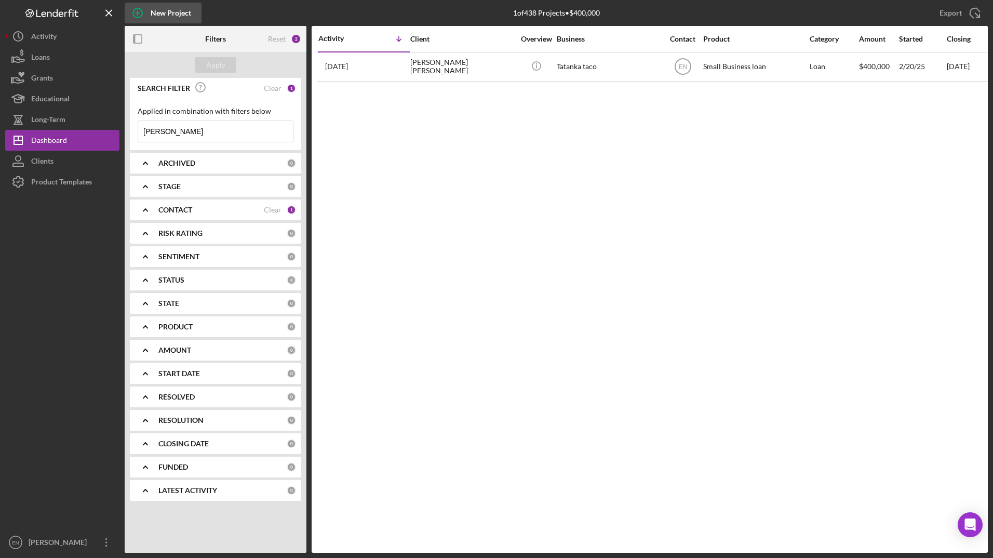
click at [167, 13] on div "New Project" at bounding box center [171, 13] width 40 height 21
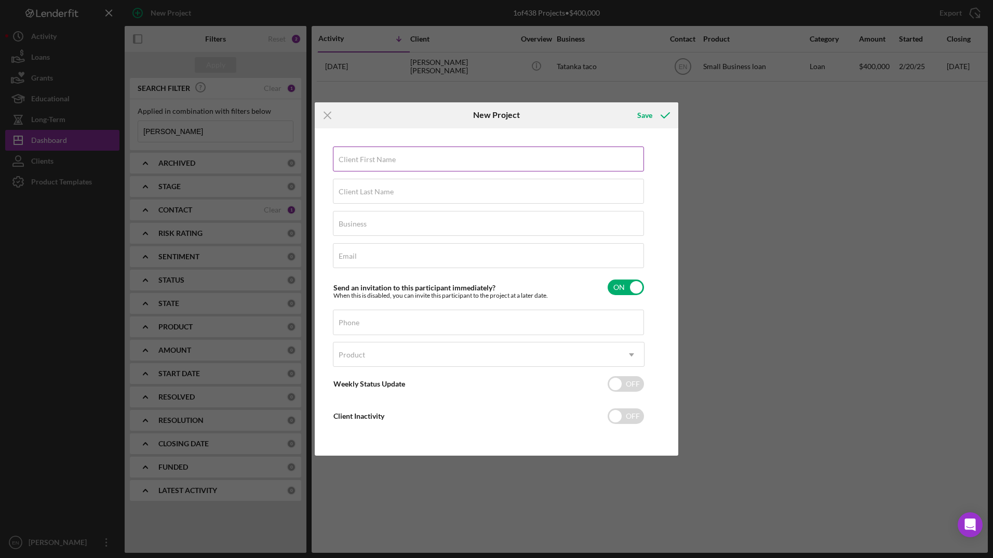
click at [357, 164] on input "Client First Name" at bounding box center [488, 158] width 311 height 25
type input "[PERSON_NAME]"
click at [366, 191] on label "Client Last Name" at bounding box center [365, 191] width 55 height 8
click at [366, 191] on input "Client Last Name" at bounding box center [488, 191] width 311 height 25
type input "[PERSON_NAME]"
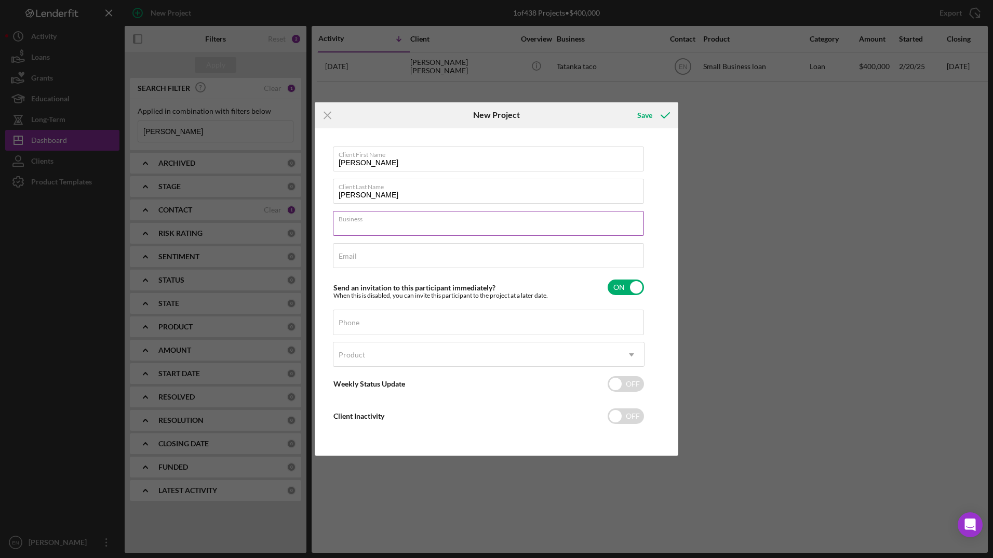
click at [360, 229] on input "Business" at bounding box center [488, 223] width 311 height 25
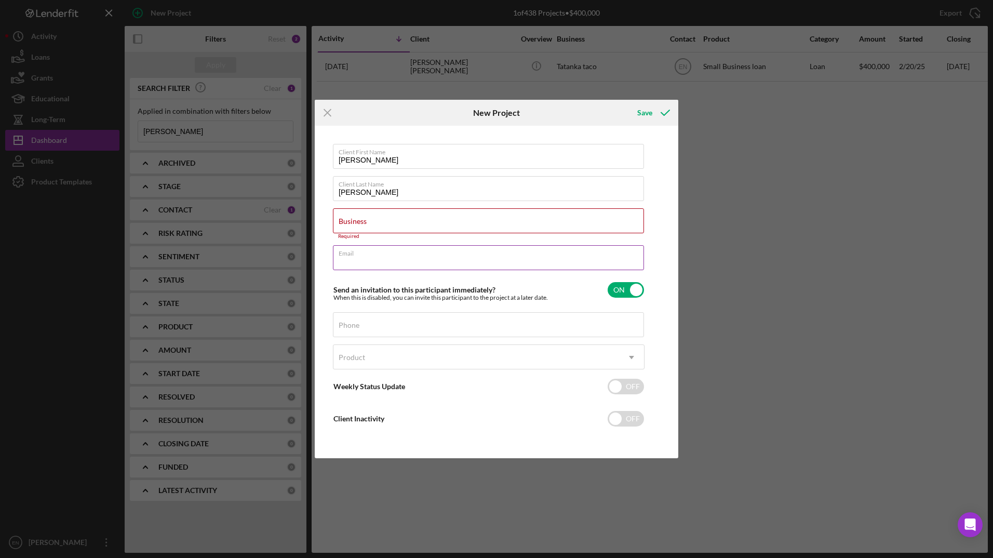
click at [361, 261] on input "Email" at bounding box center [488, 257] width 311 height 25
click at [351, 223] on div "Business Required" at bounding box center [488, 223] width 311 height 31
type input "Moonlight Fireworks"
click at [356, 252] on label "Email" at bounding box center [347, 253] width 18 height 8
click at [356, 252] on input "Email" at bounding box center [488, 252] width 311 height 25
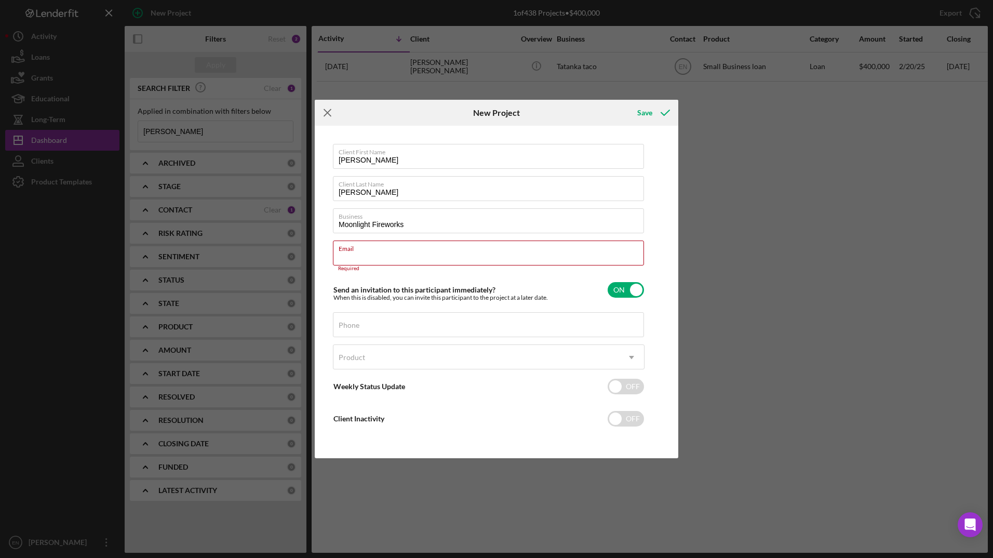
click at [324, 111] on icon "Icon/Menu Close" at bounding box center [328, 113] width 26 height 26
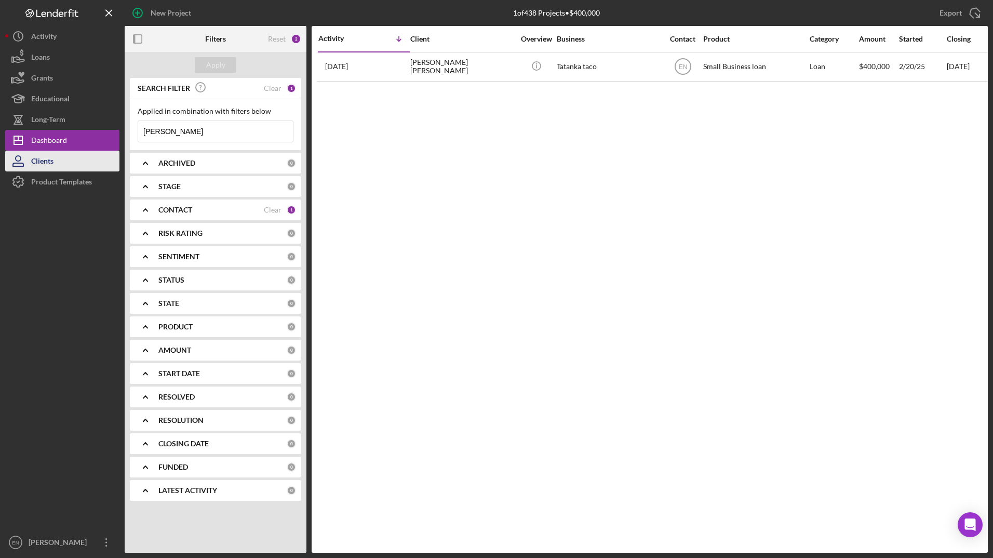
click at [55, 162] on button "Clients" at bounding box center [62, 161] width 114 height 21
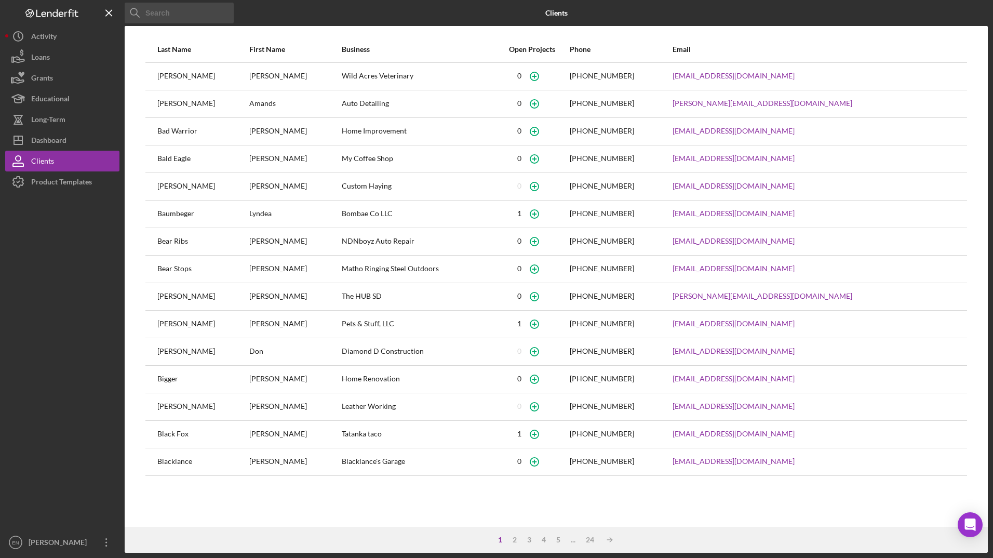
click at [168, 13] on input at bounding box center [179, 13] width 109 height 21
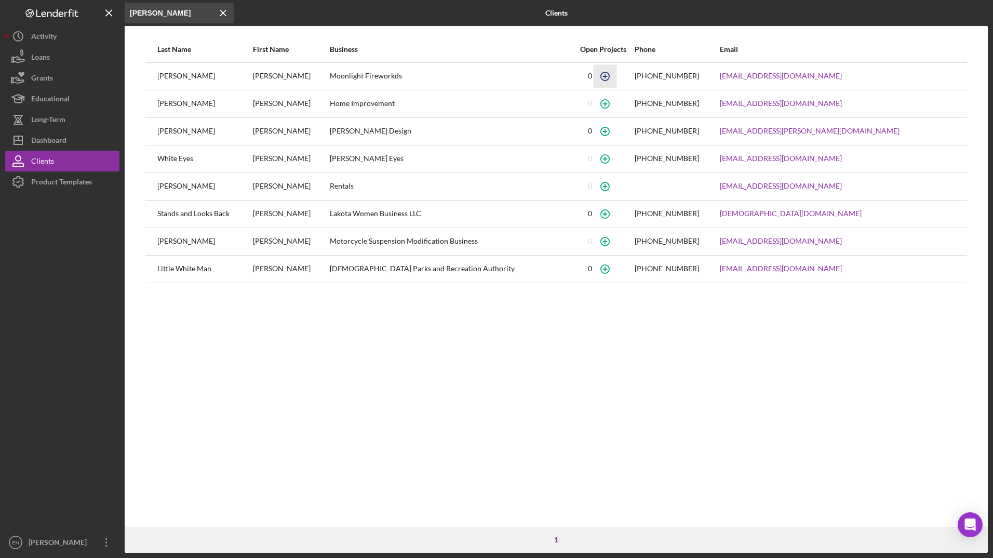
type input "[PERSON_NAME]"
click at [617, 71] on icon "button" at bounding box center [604, 75] width 23 height 23
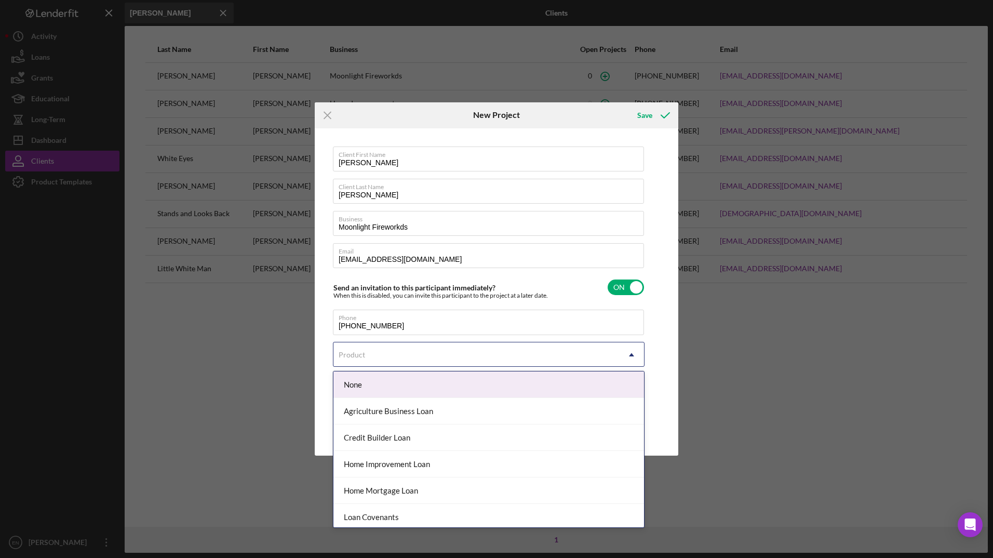
click at [635, 360] on icon "Icon/Dropdown Arrow" at bounding box center [631, 354] width 25 height 25
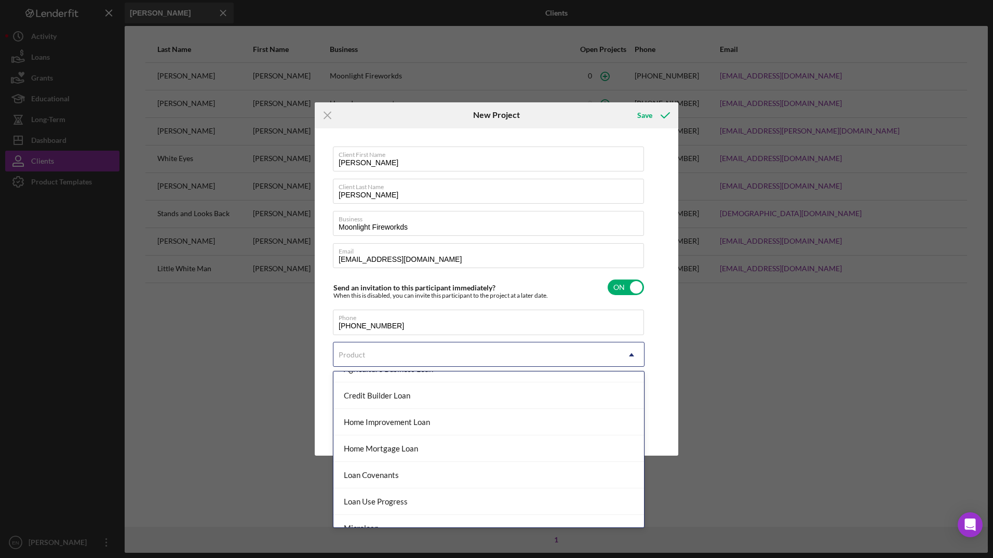
scroll to position [83, 0]
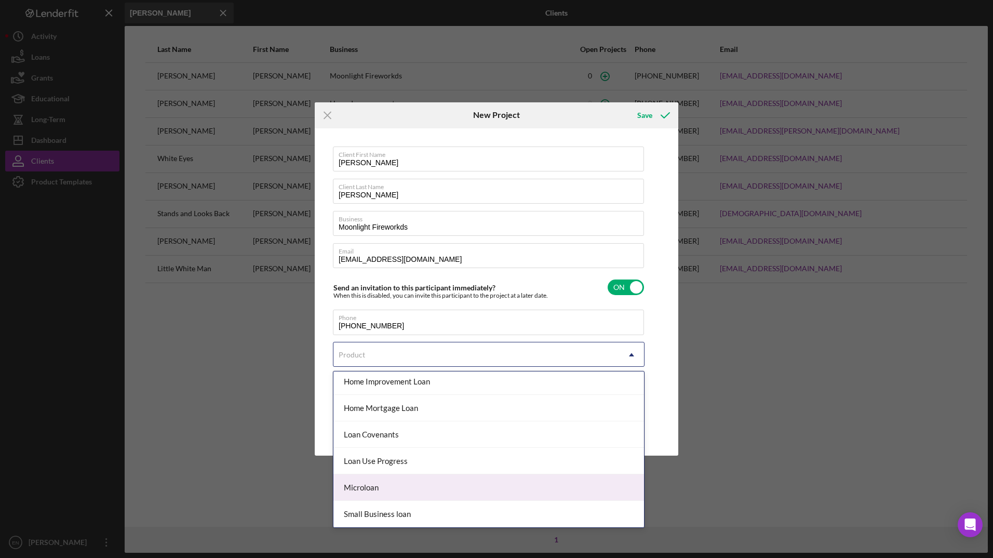
click at [491, 487] on div "Microloan" at bounding box center [488, 487] width 310 height 26
checkbox input "true"
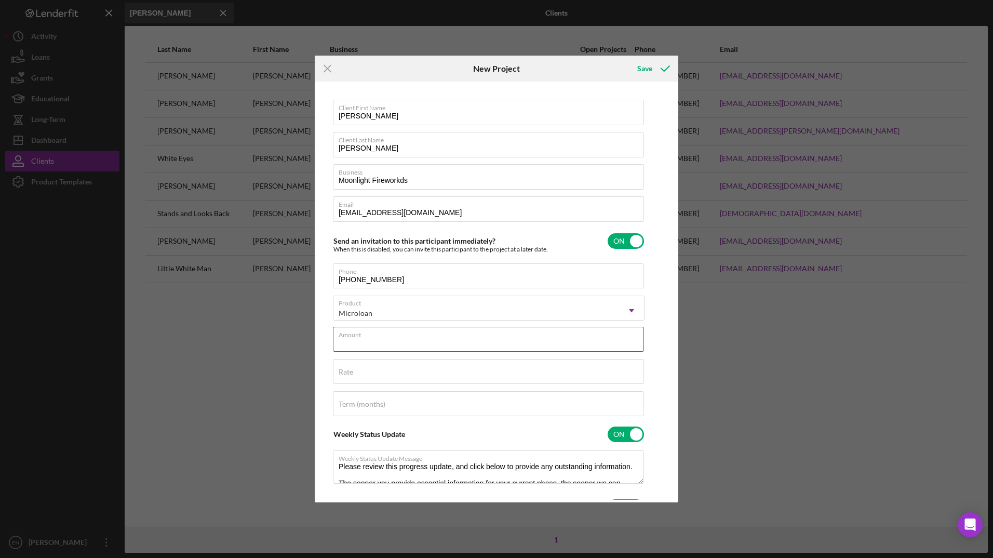
click at [349, 347] on input "Amount" at bounding box center [488, 339] width 311 height 25
type input "$2"
type textarea "Please review this progress update, and click below to provide any outstanding …"
type input "$25"
type textarea "Please review this progress update, and click below to provide any outstanding …"
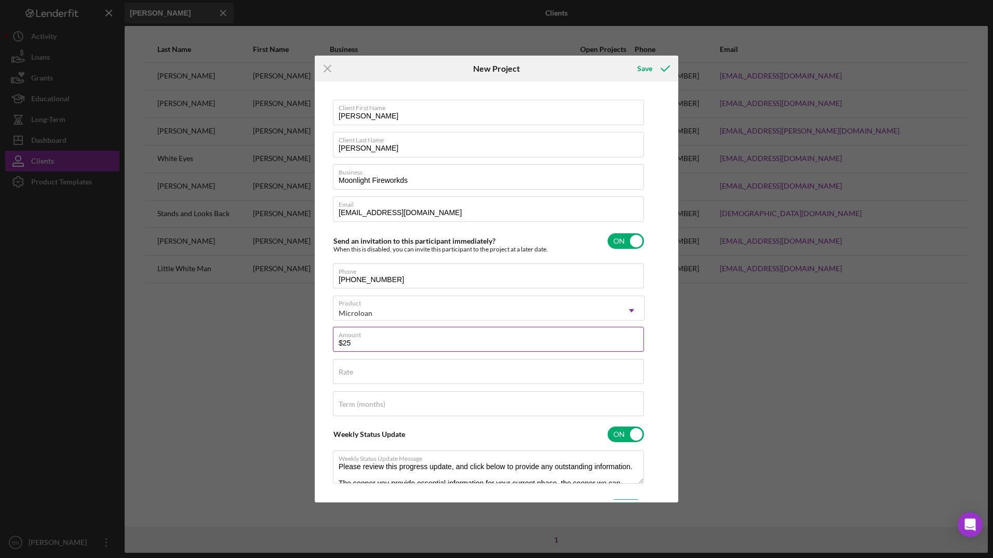
type input "$250"
type textarea "Please review this progress update, and click below to provide any outstanding …"
type input "$2,500"
type textarea "Please review this progress update, and click below to provide any outstanding …"
type input "$25,000"
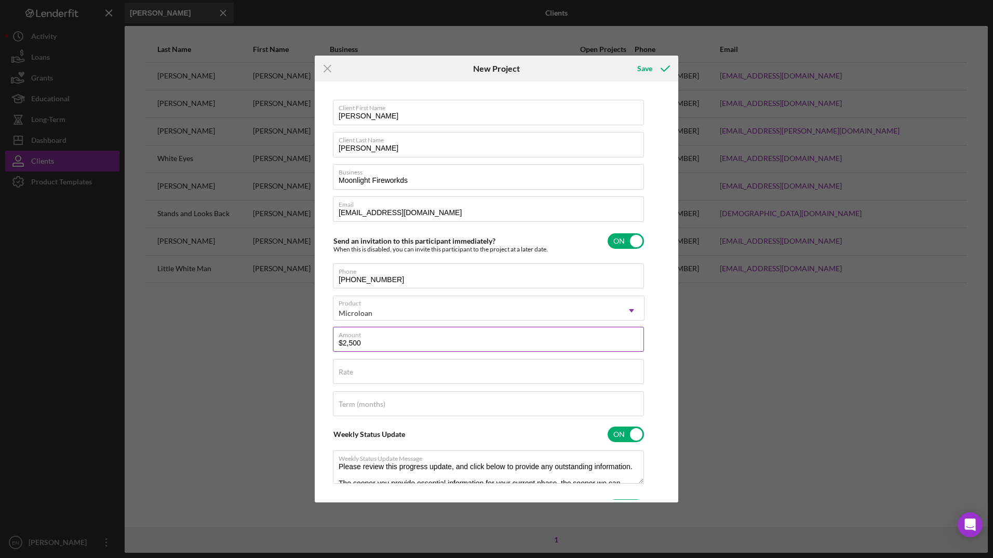
type textarea "Please review this progress update, and click below to provide any outstanding …"
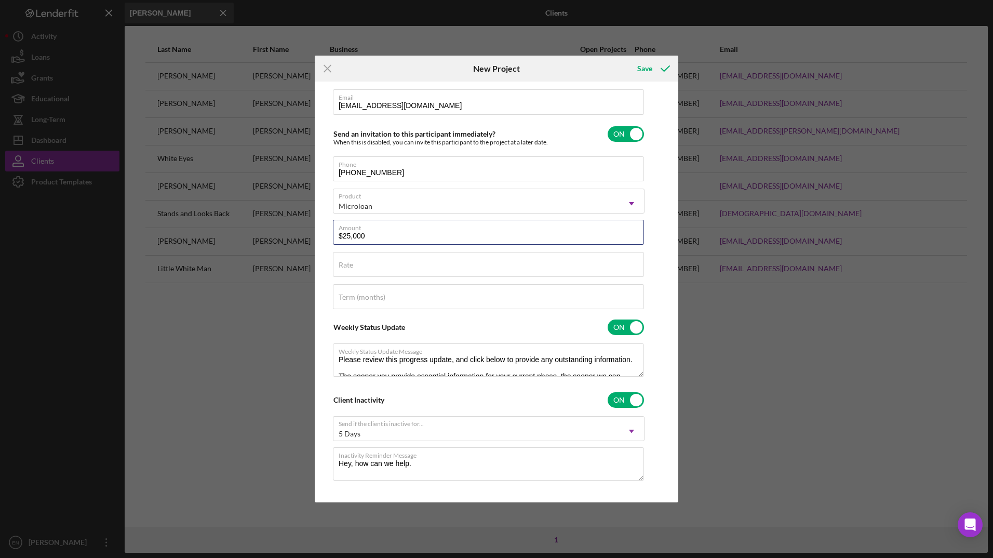
scroll to position [115, 0]
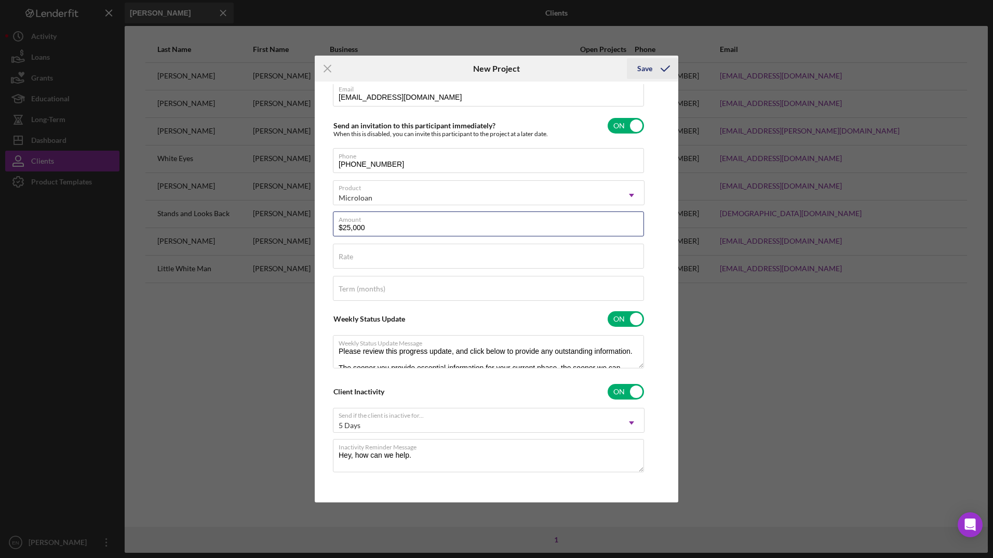
type input "$25,000"
click at [649, 69] on div "Save" at bounding box center [644, 68] width 15 height 21
type textarea "Please review this progress update, and click below to provide any outstanding …"
checkbox input "false"
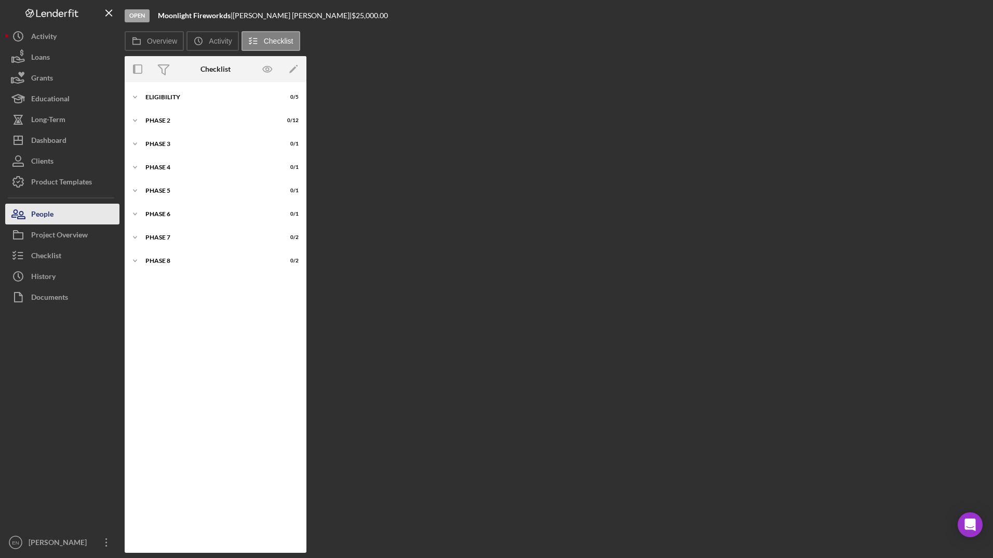
click at [44, 217] on div "People" at bounding box center [42, 214] width 22 height 23
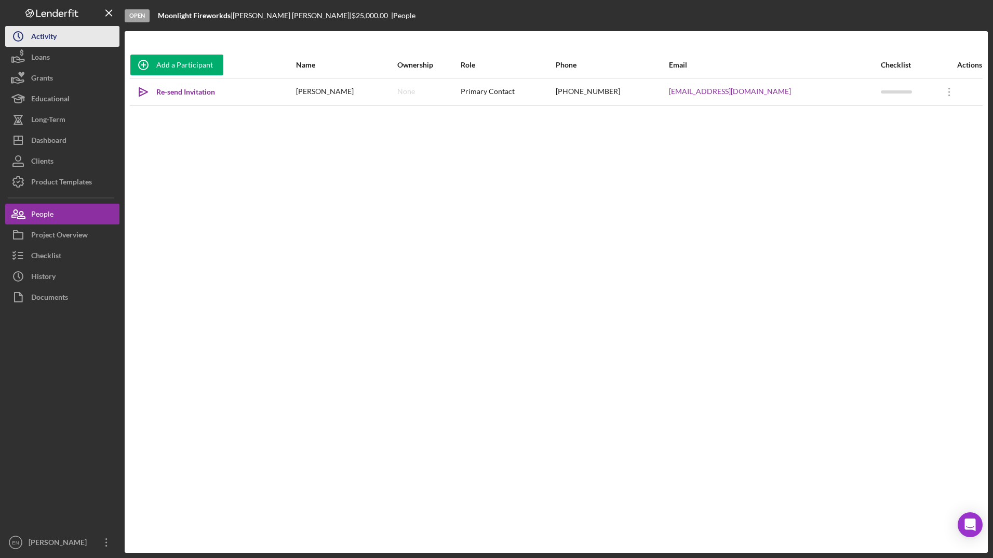
click at [56, 34] on div "Activity" at bounding box center [43, 37] width 25 height 23
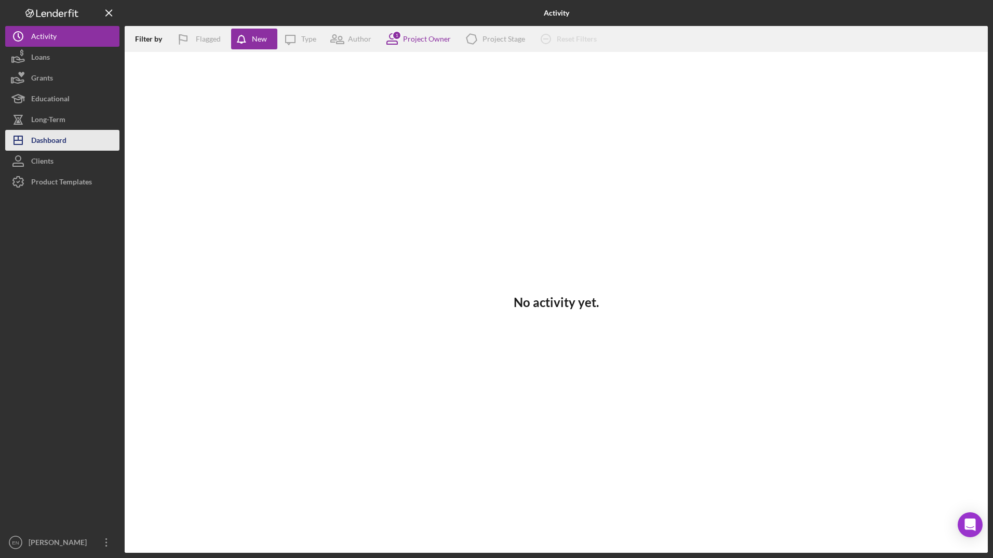
click at [62, 140] on div "Dashboard" at bounding box center [48, 141] width 35 height 23
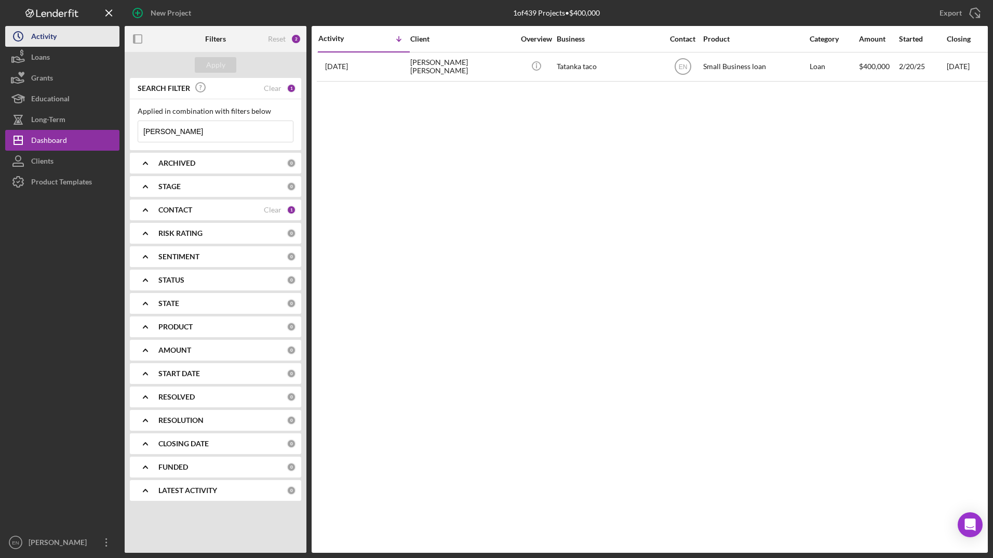
click at [41, 40] on div "Activity" at bounding box center [43, 37] width 25 height 23
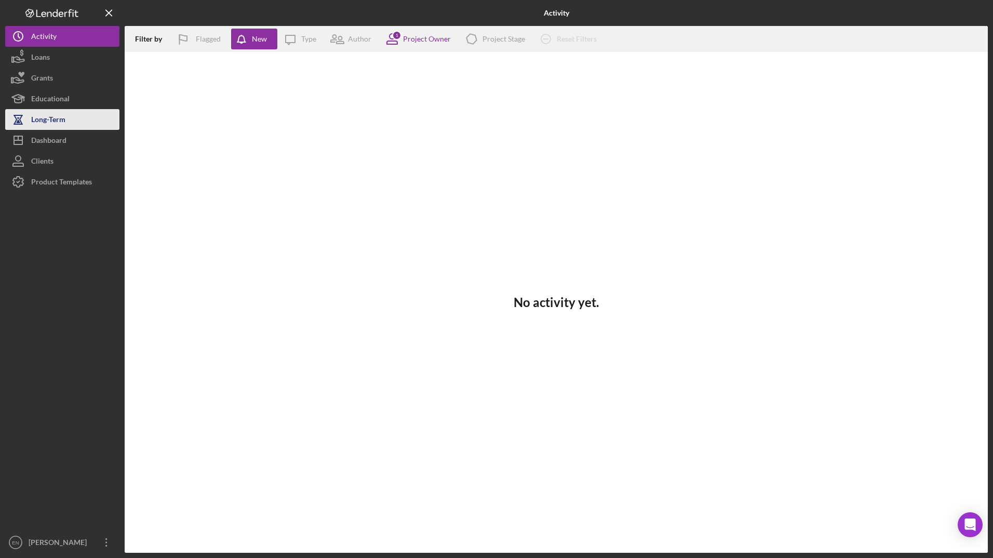
click at [44, 121] on div "Long-Term" at bounding box center [48, 120] width 34 height 23
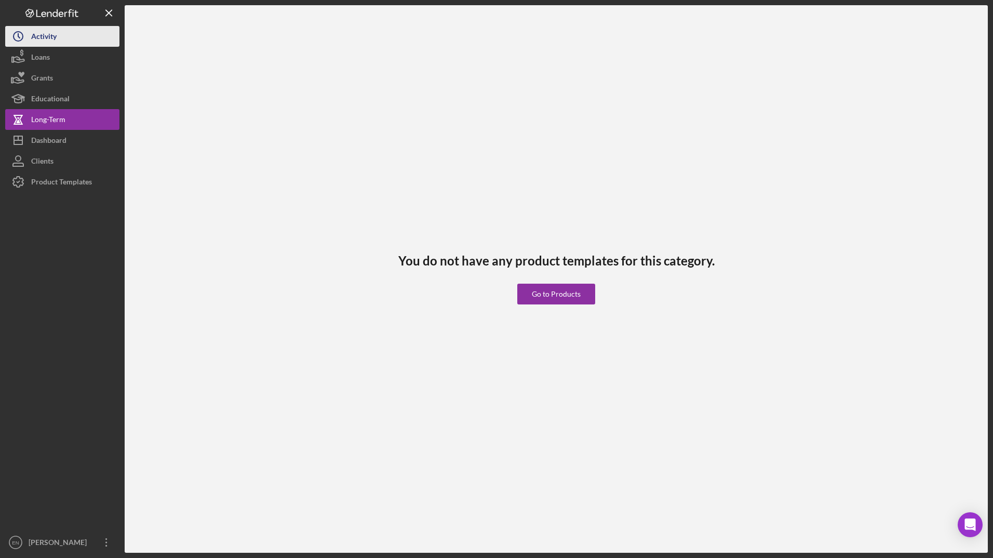
click at [42, 40] on div "Activity" at bounding box center [43, 37] width 25 height 23
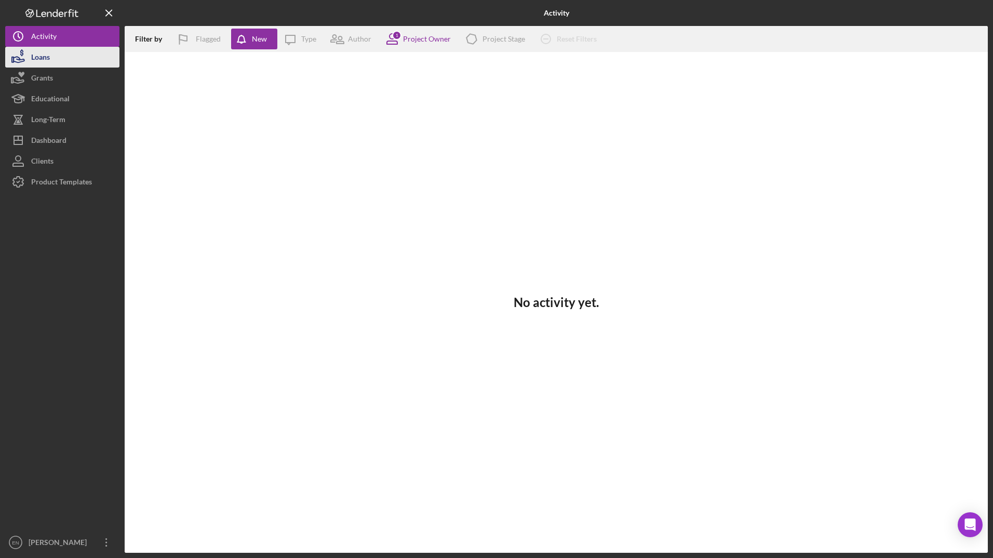
click at [59, 55] on button "Loans" at bounding box center [62, 57] width 114 height 21
